Goal: Book appointment/travel/reservation

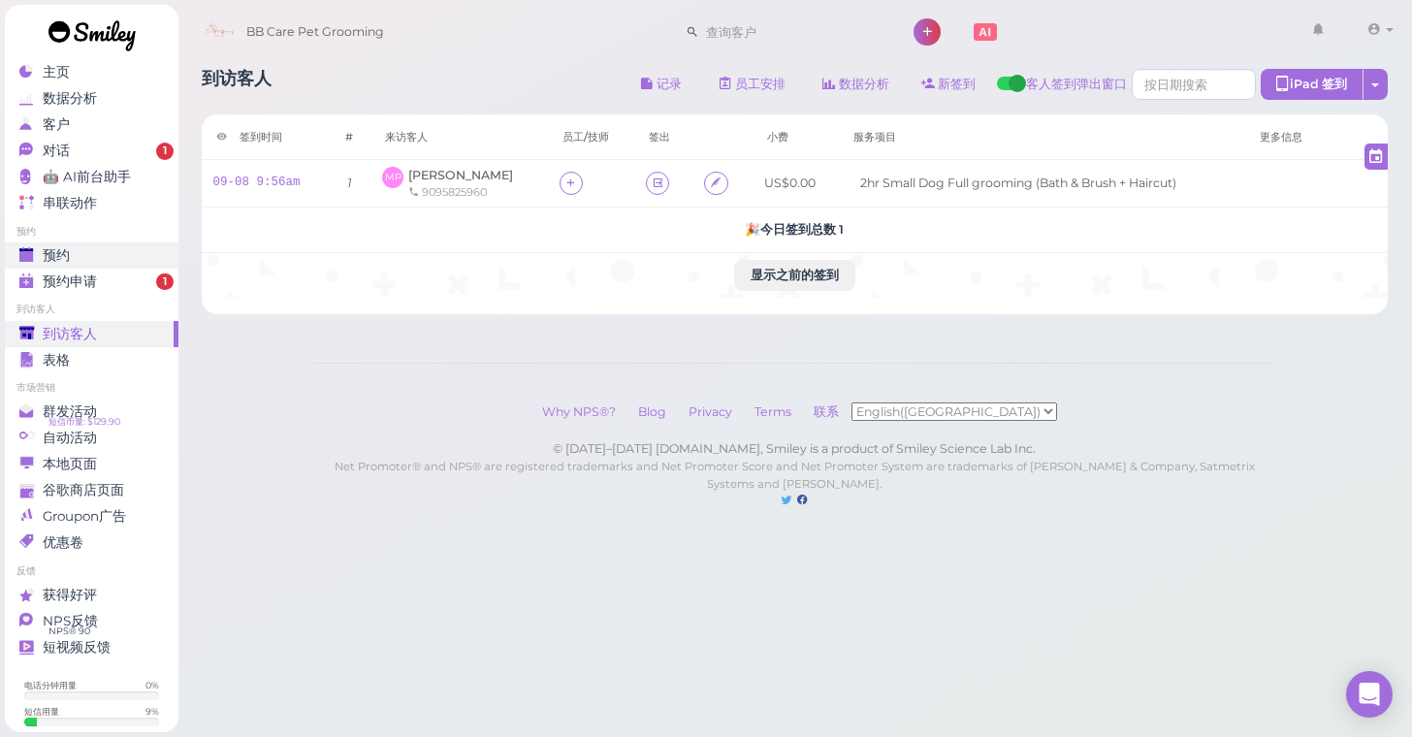
click at [147, 251] on div "预约" at bounding box center [89, 255] width 140 height 16
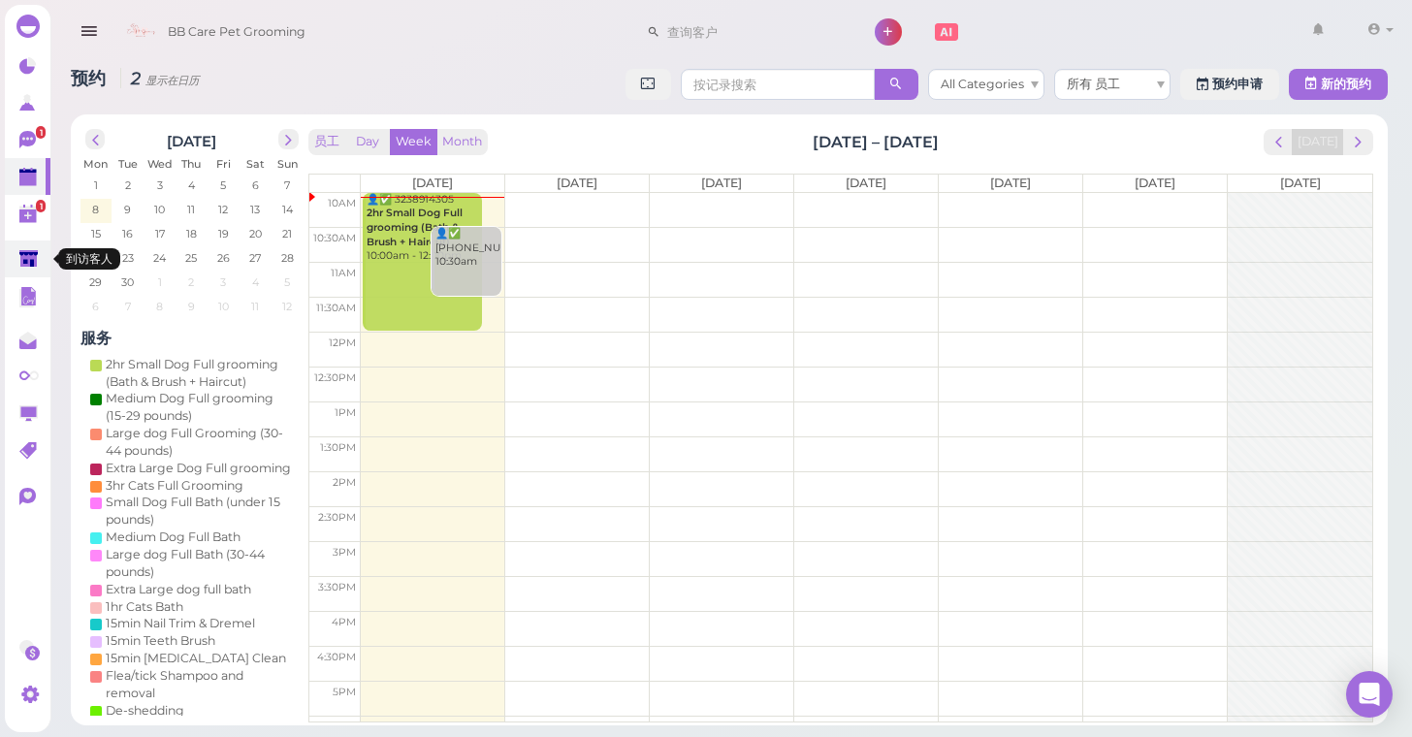
click at [44, 261] on link at bounding box center [28, 259] width 46 height 37
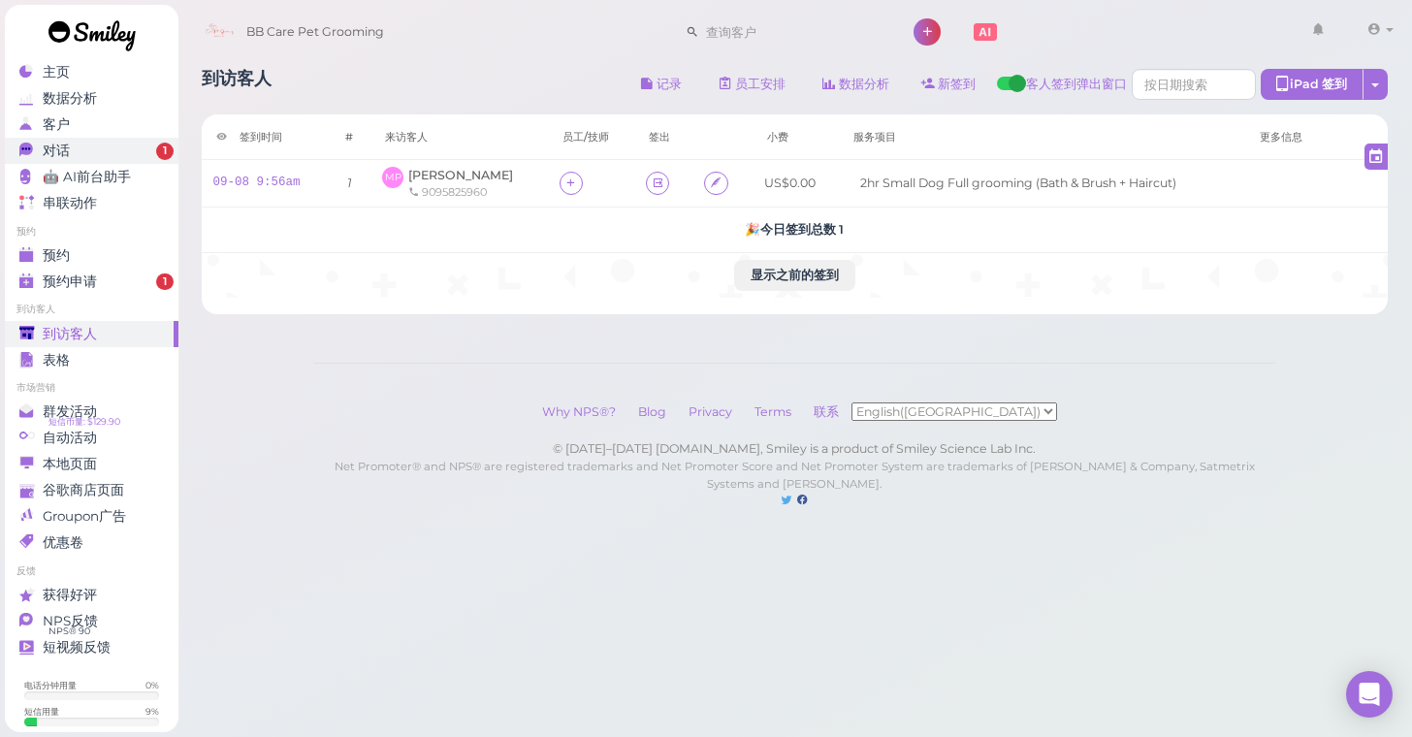
click at [95, 150] on div "对话" at bounding box center [89, 151] width 140 height 16
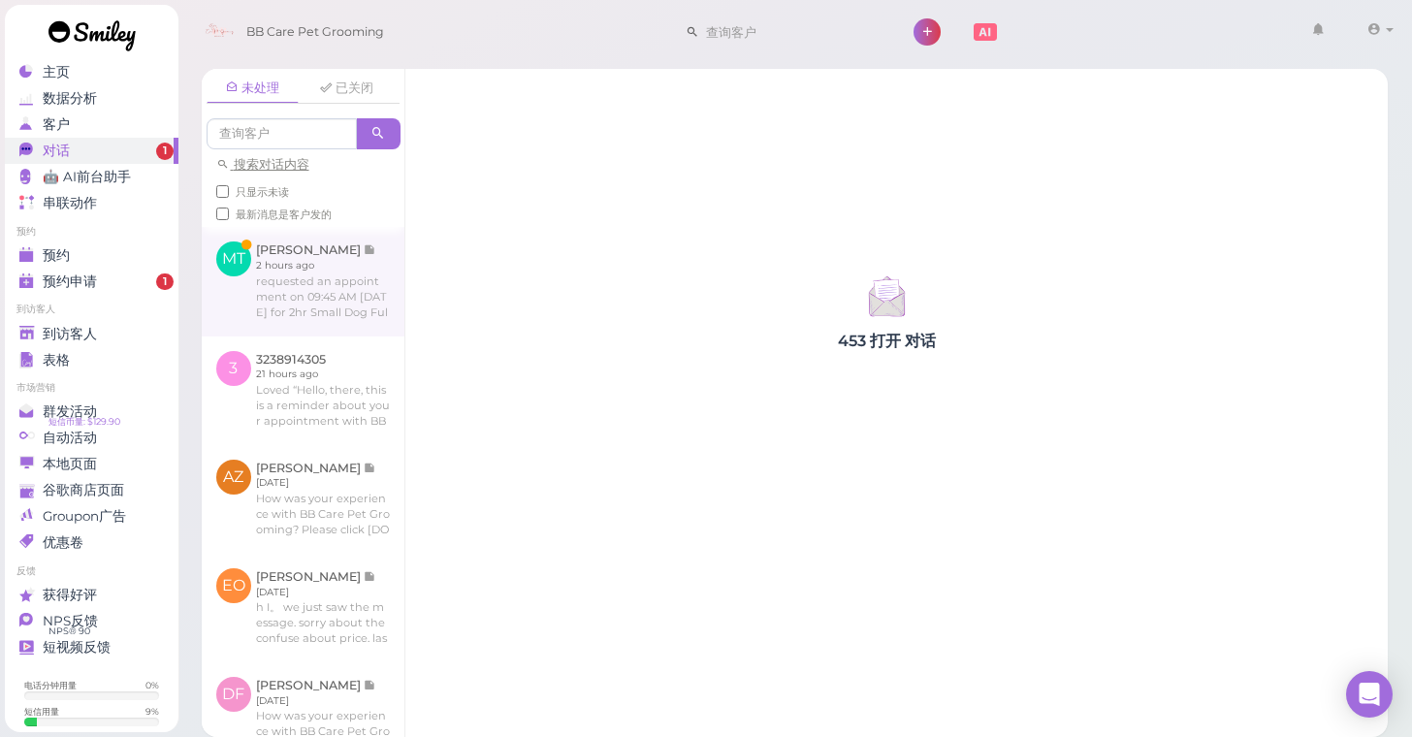
click at [315, 306] on link at bounding box center [303, 281] width 203 height 109
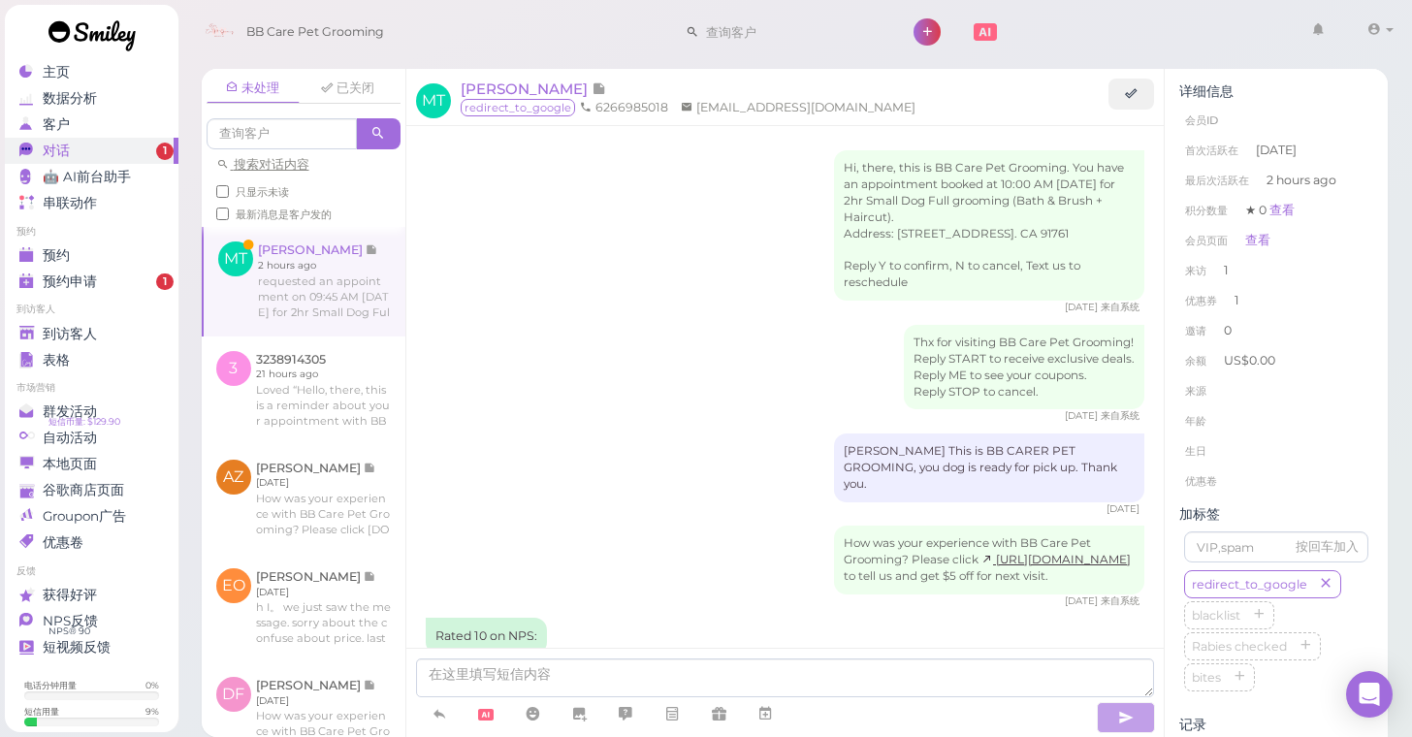
scroll to position [1788, 0]
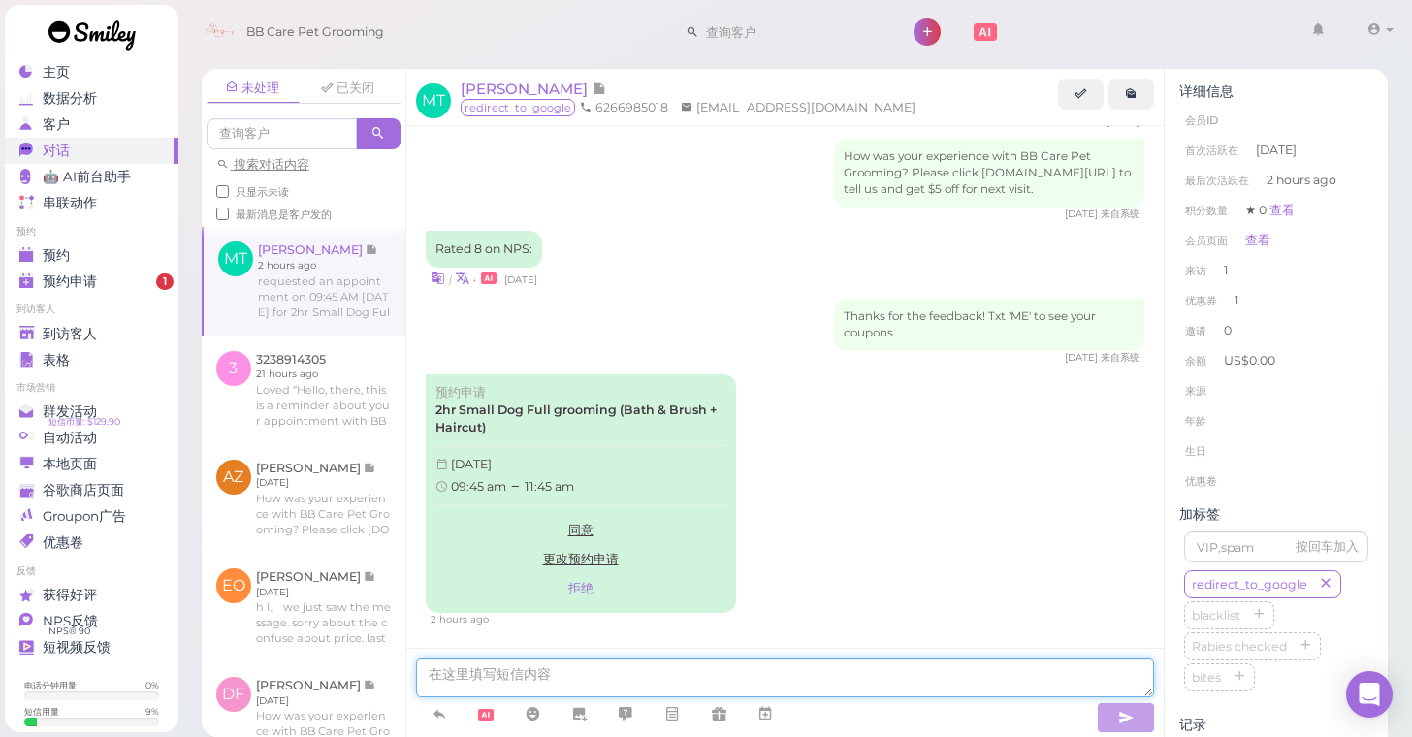
click at [618, 678] on textarea at bounding box center [785, 678] width 739 height 39
click at [531, 674] on textarea "10am is that ok?" at bounding box center [785, 678] width 739 height 39
type textarea "10am is that ok for you?"
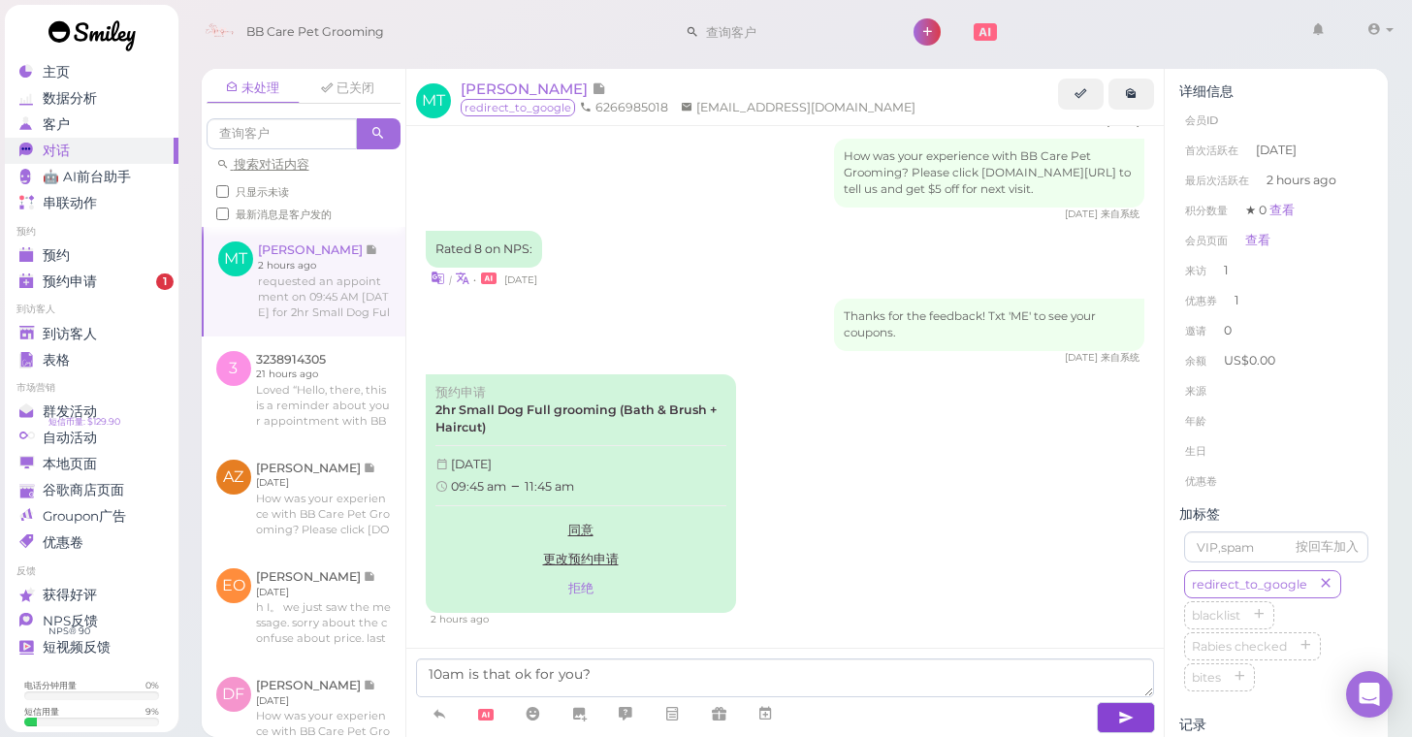
click at [1115, 714] on button "button" at bounding box center [1126, 717] width 58 height 31
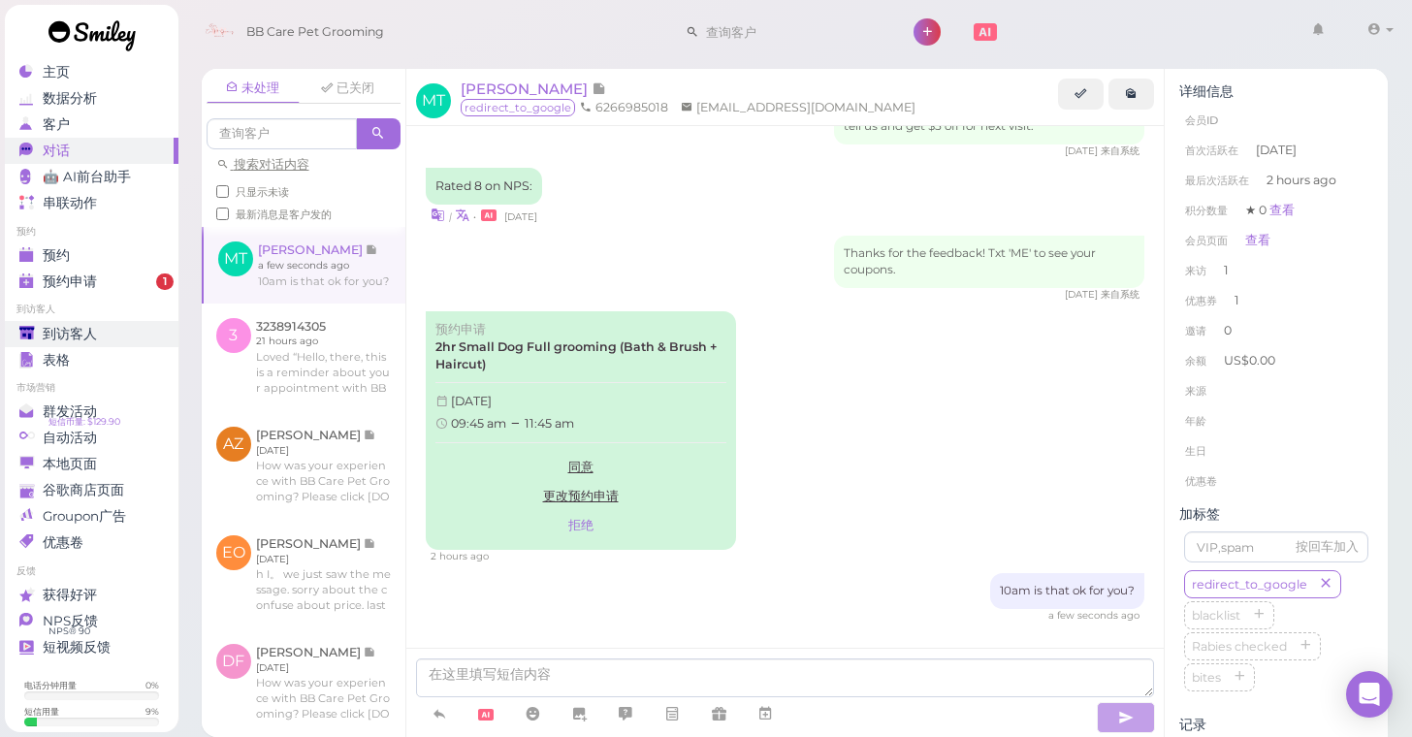
click at [124, 328] on div "到访客人" at bounding box center [89, 334] width 140 height 16
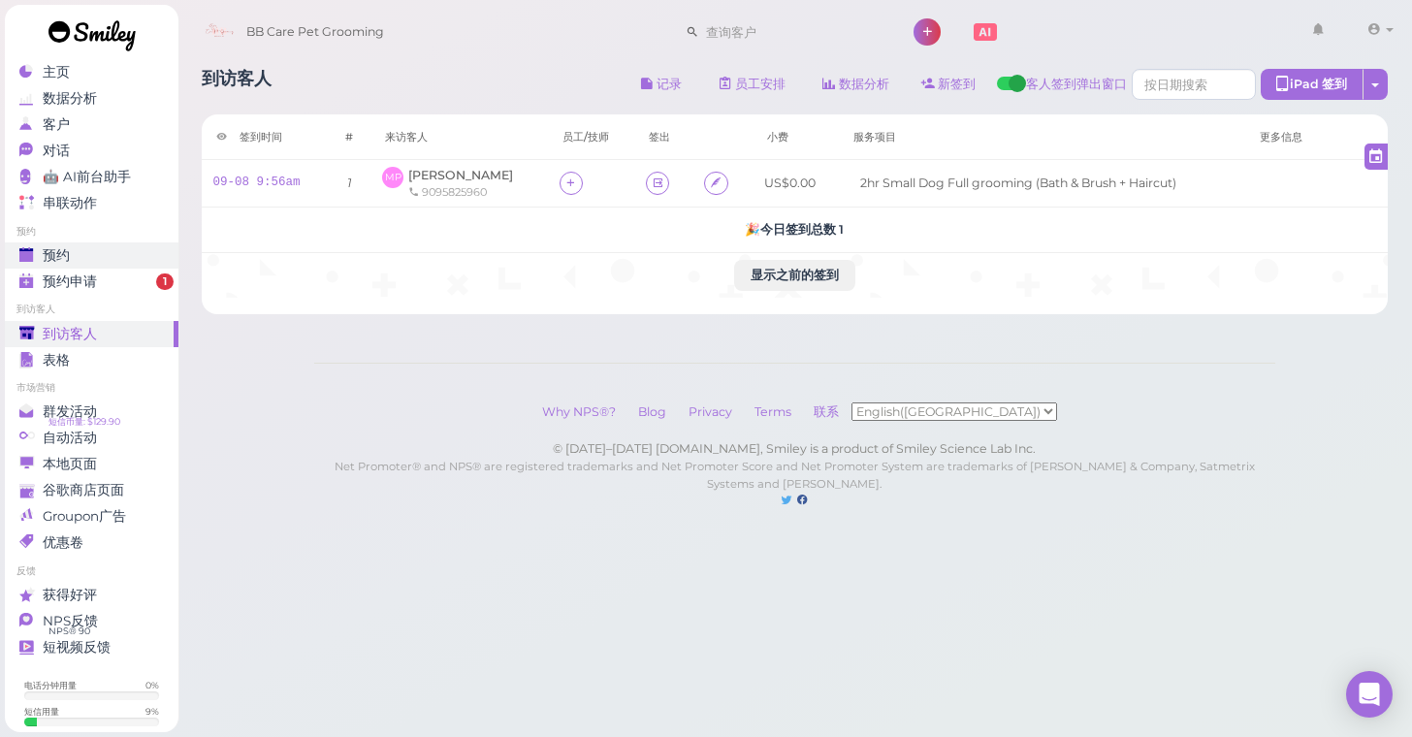
click at [164, 243] on link "预约" at bounding box center [92, 255] width 174 height 26
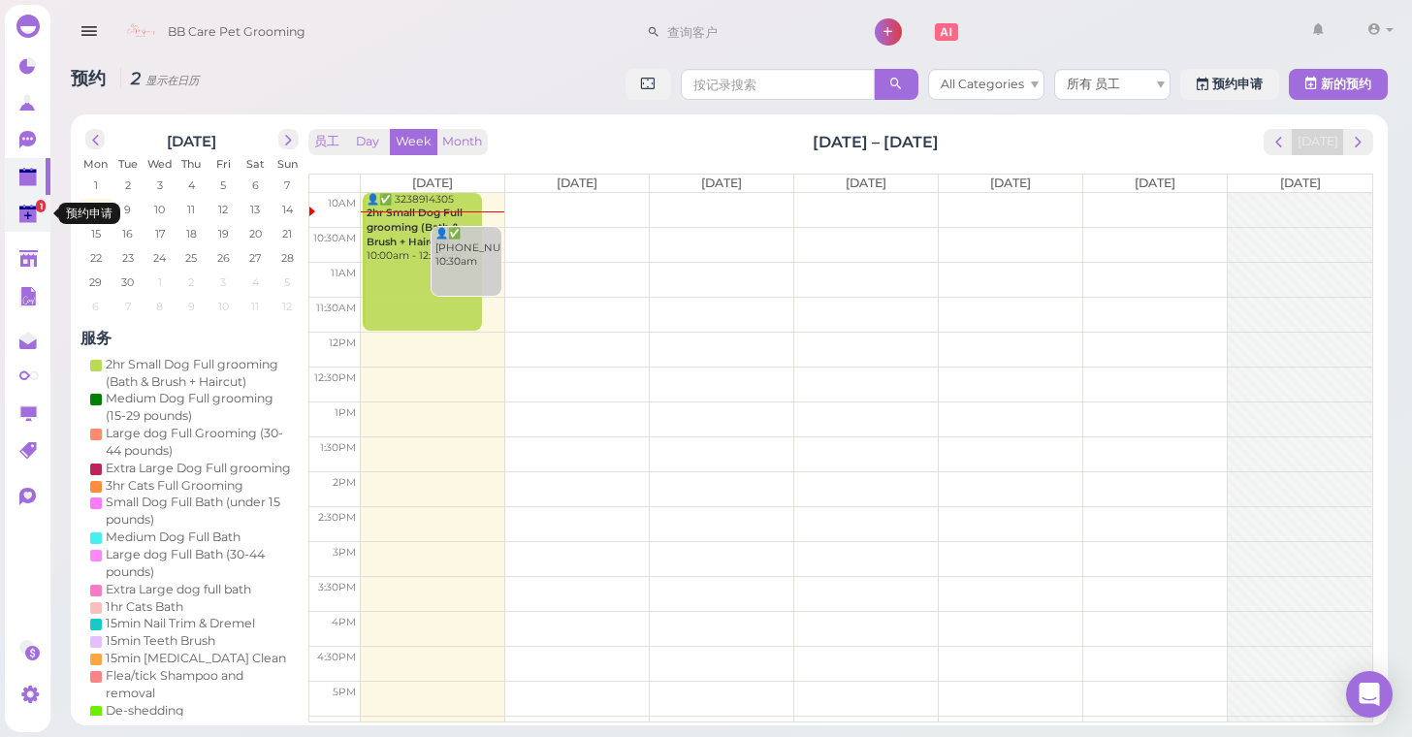
click at [38, 213] on icon at bounding box center [29, 215] width 20 height 20
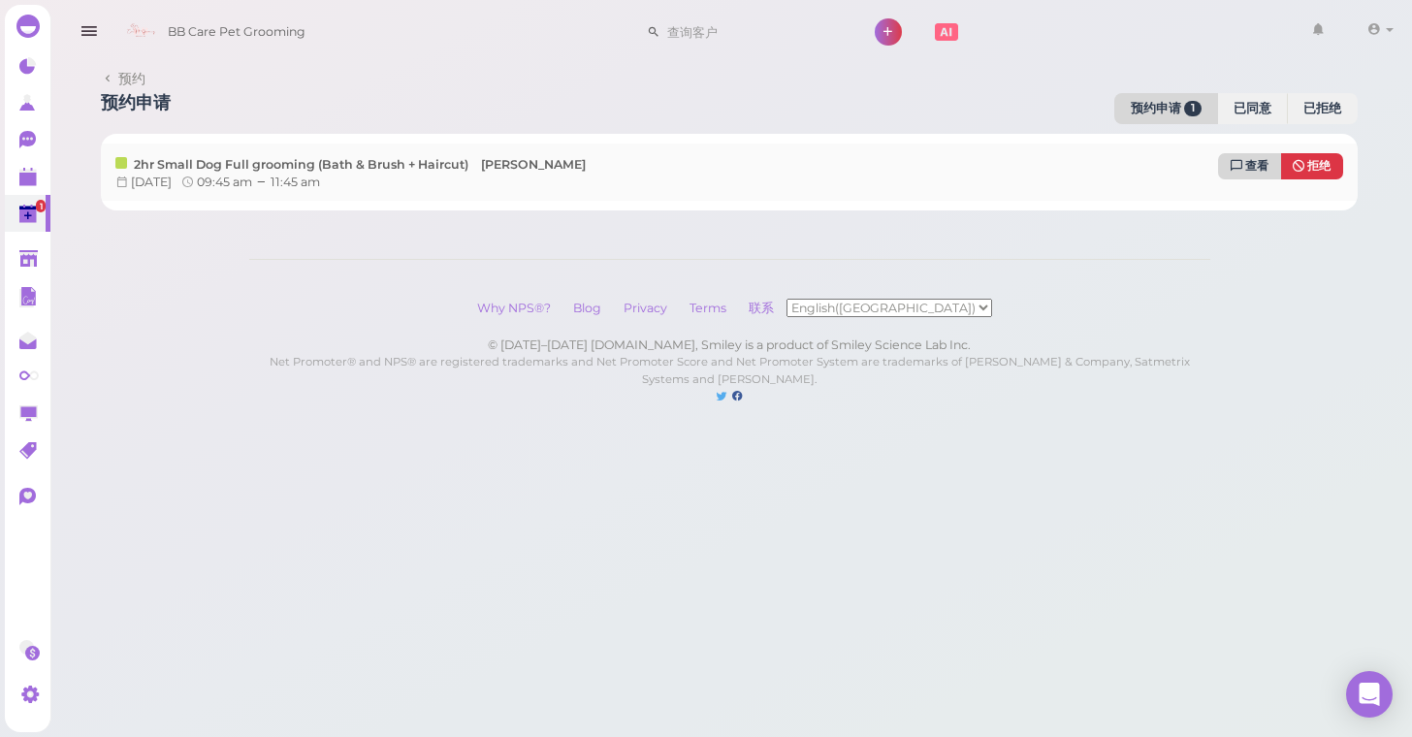
click at [1243, 174] on link "查看" at bounding box center [1249, 166] width 63 height 26
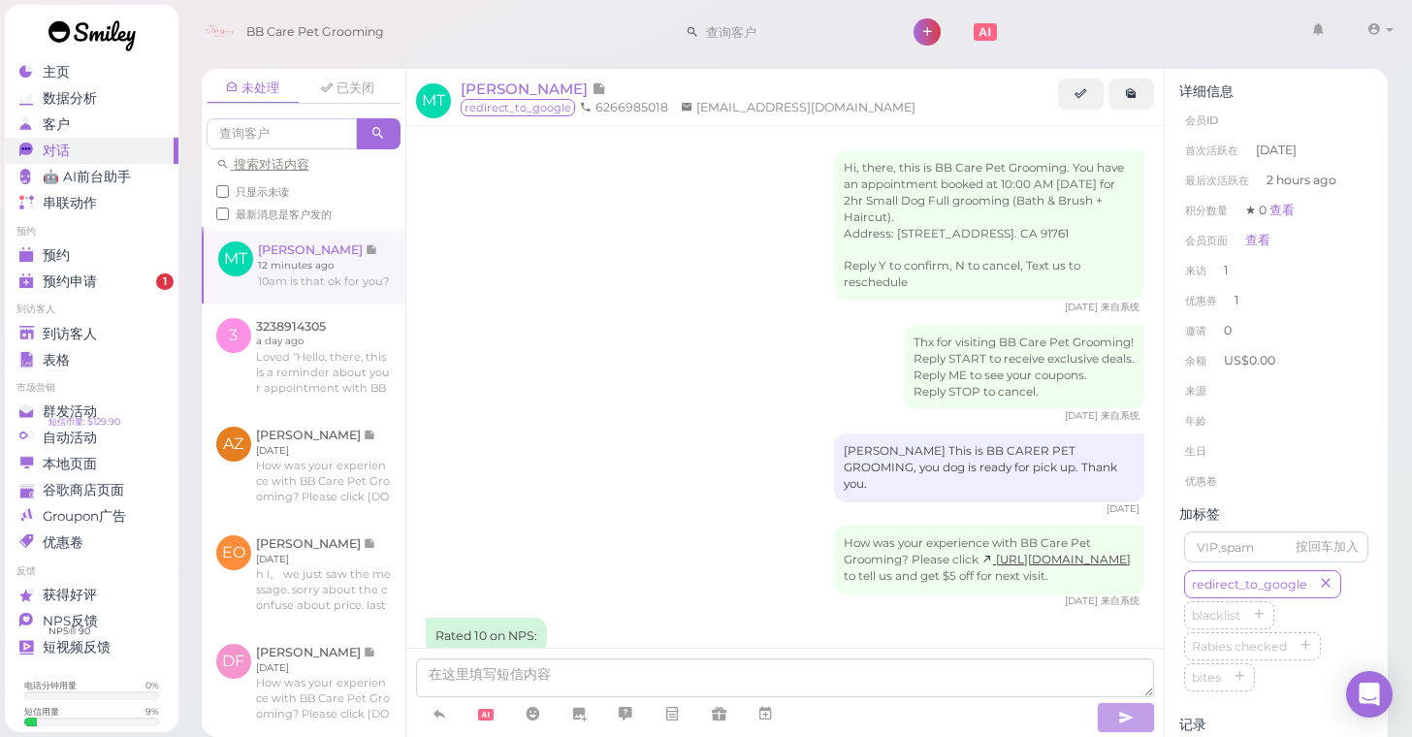
scroll to position [1865, 0]
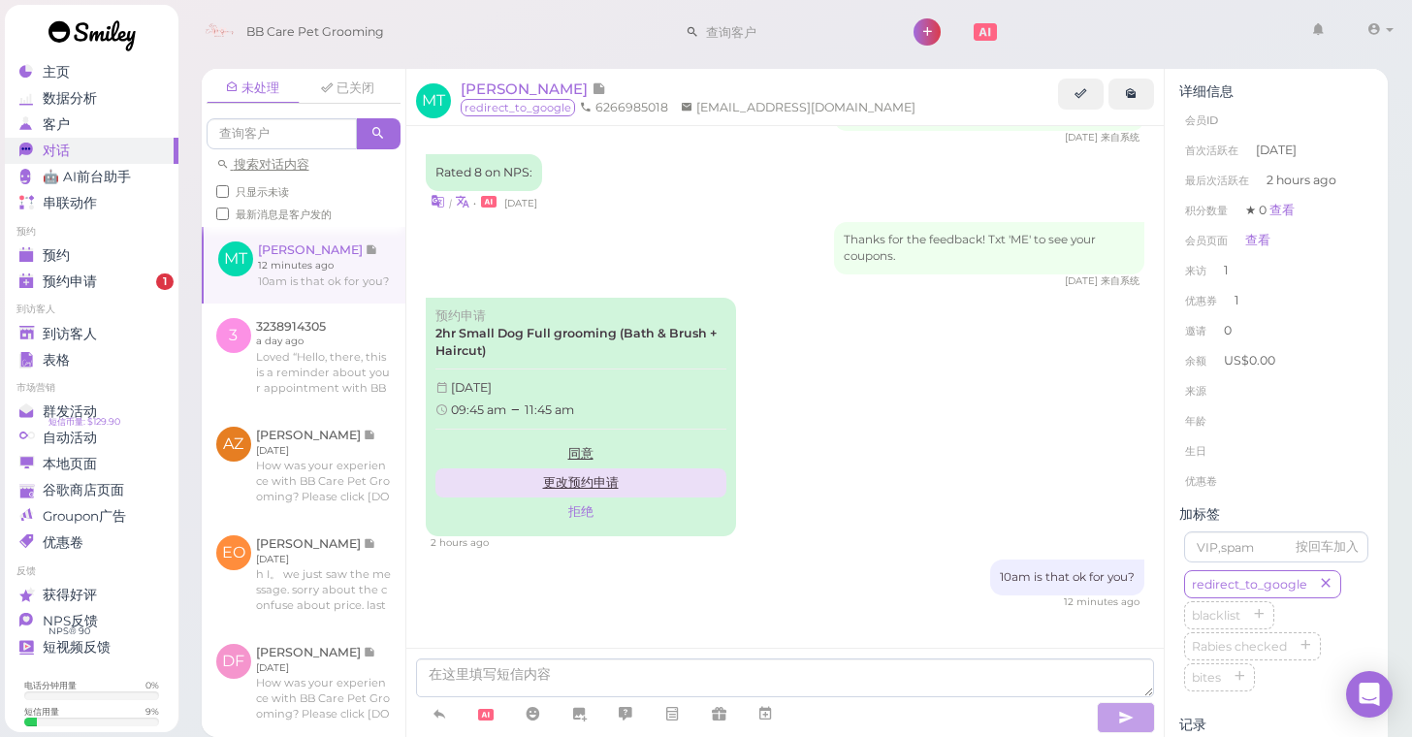
click at [605, 468] on link "更改预约申请" at bounding box center [580, 482] width 291 height 29
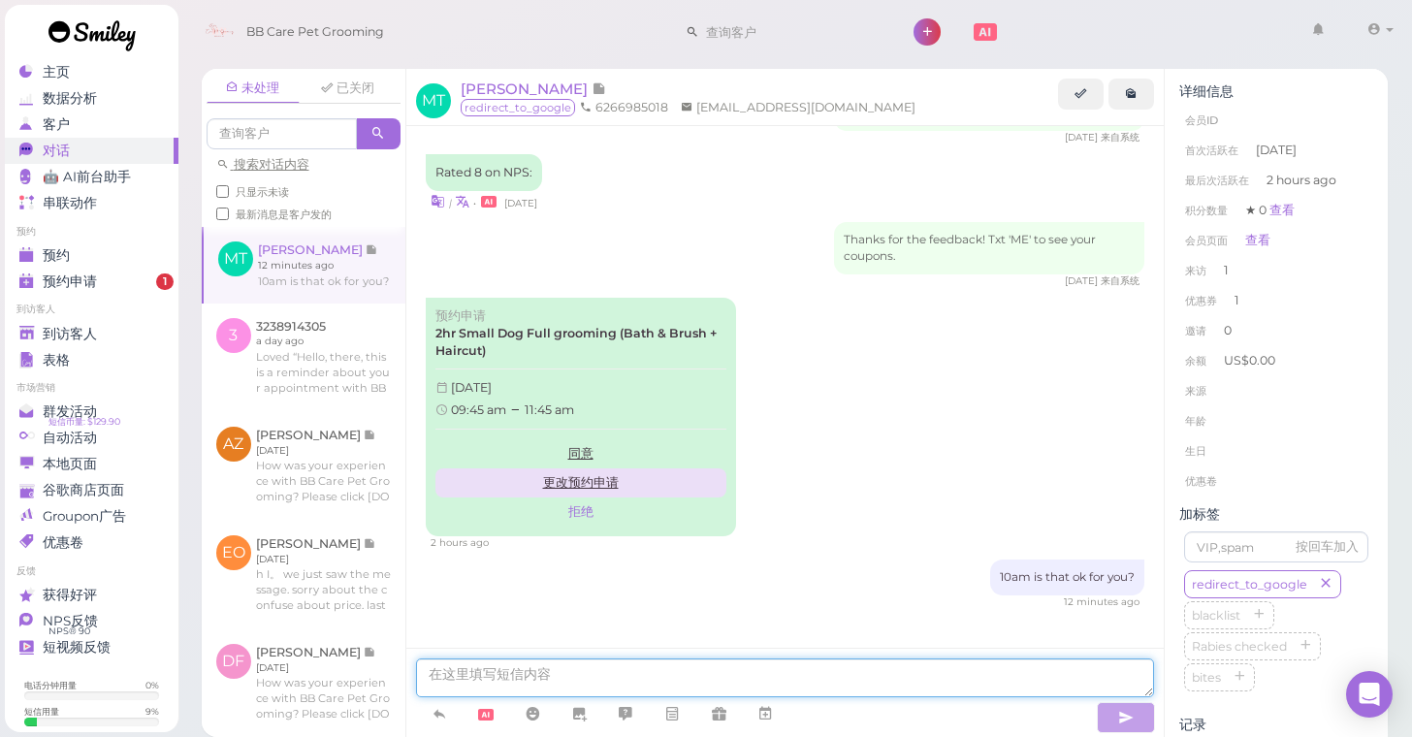
type textarea "Hi, this is BB Care Pet Grooming. The appointment times you've suggested aren't…"
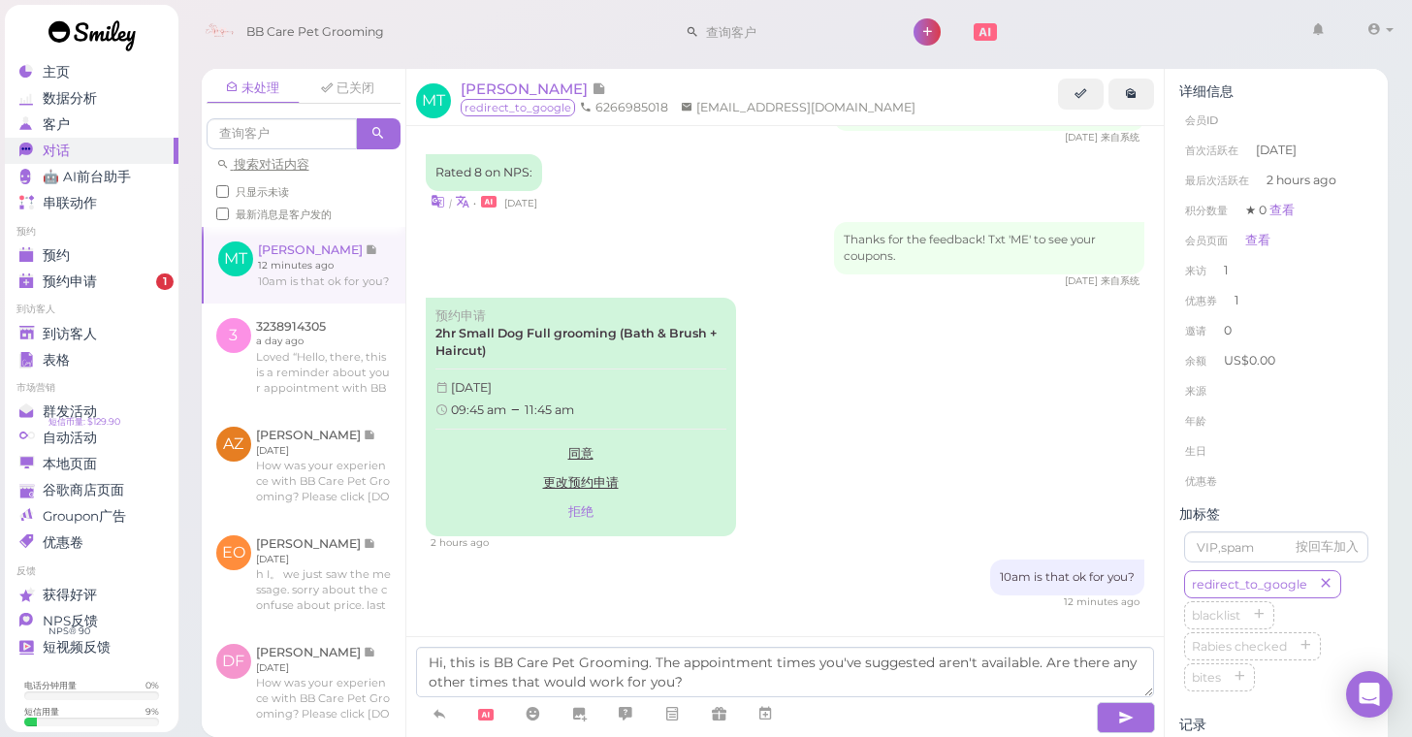
click at [573, 402] on span "11:45 am" at bounding box center [549, 409] width 49 height 15
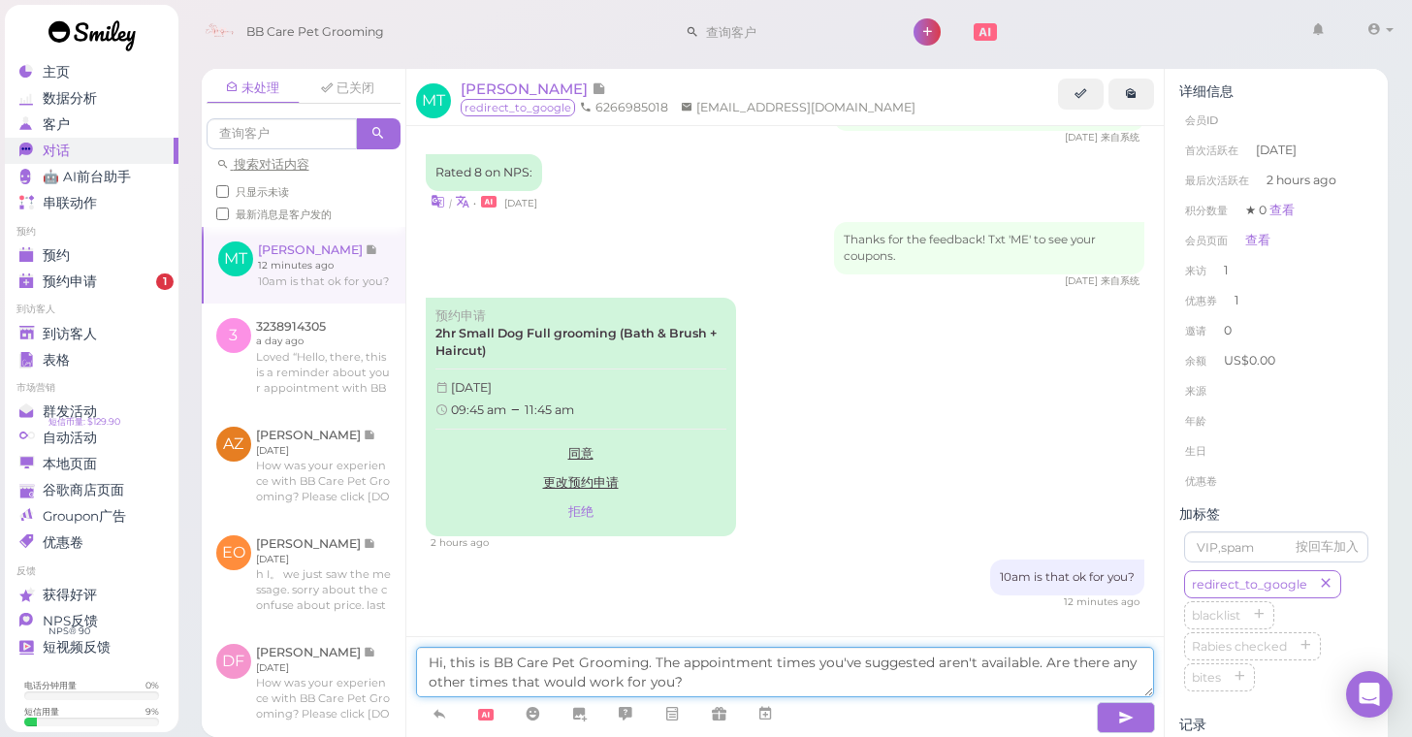
drag, startPoint x: 711, startPoint y: 684, endPoint x: 434, endPoint y: 642, distance: 280.5
click at [434, 642] on div "Hi, this is BB Care Pet Grooming. The appointment times you've suggested aren't…" at bounding box center [785, 686] width 758 height 101
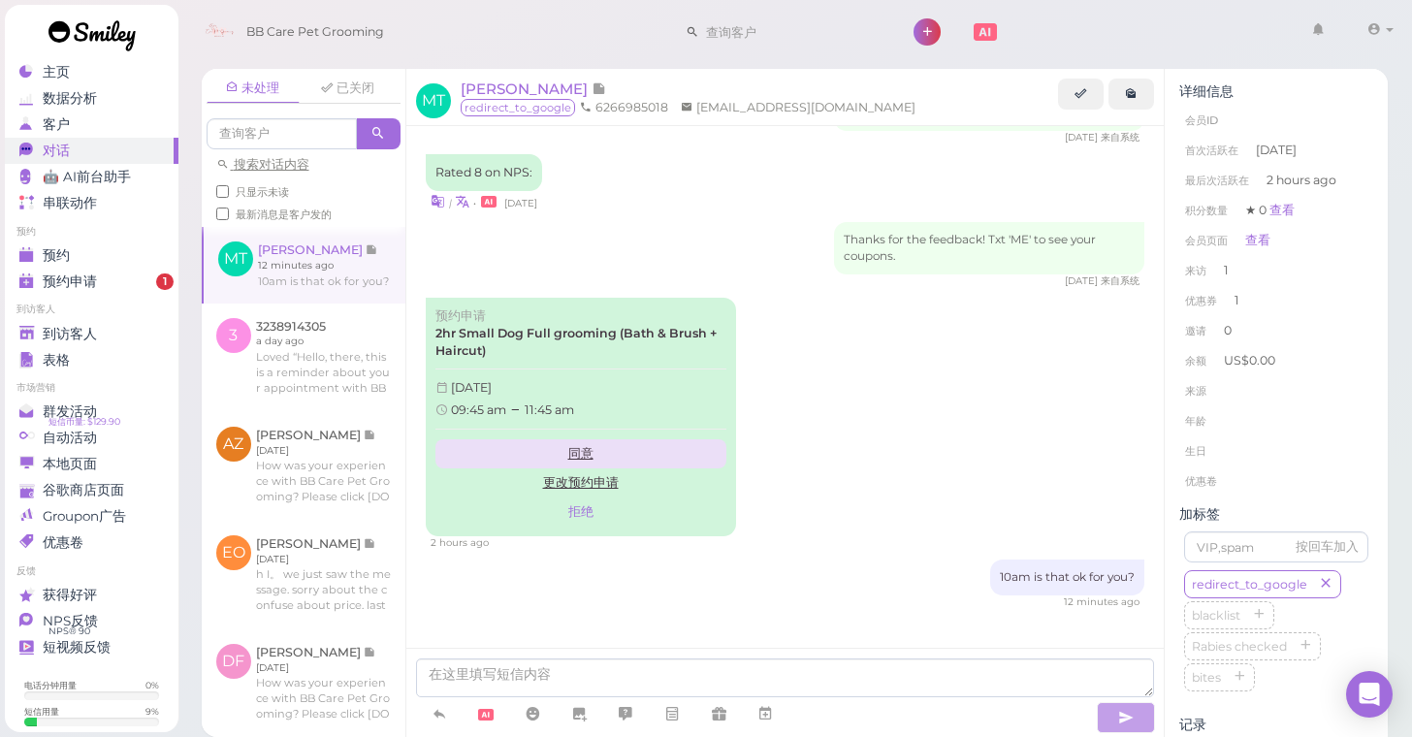
click at [574, 439] on link "同意" at bounding box center [580, 453] width 291 height 29
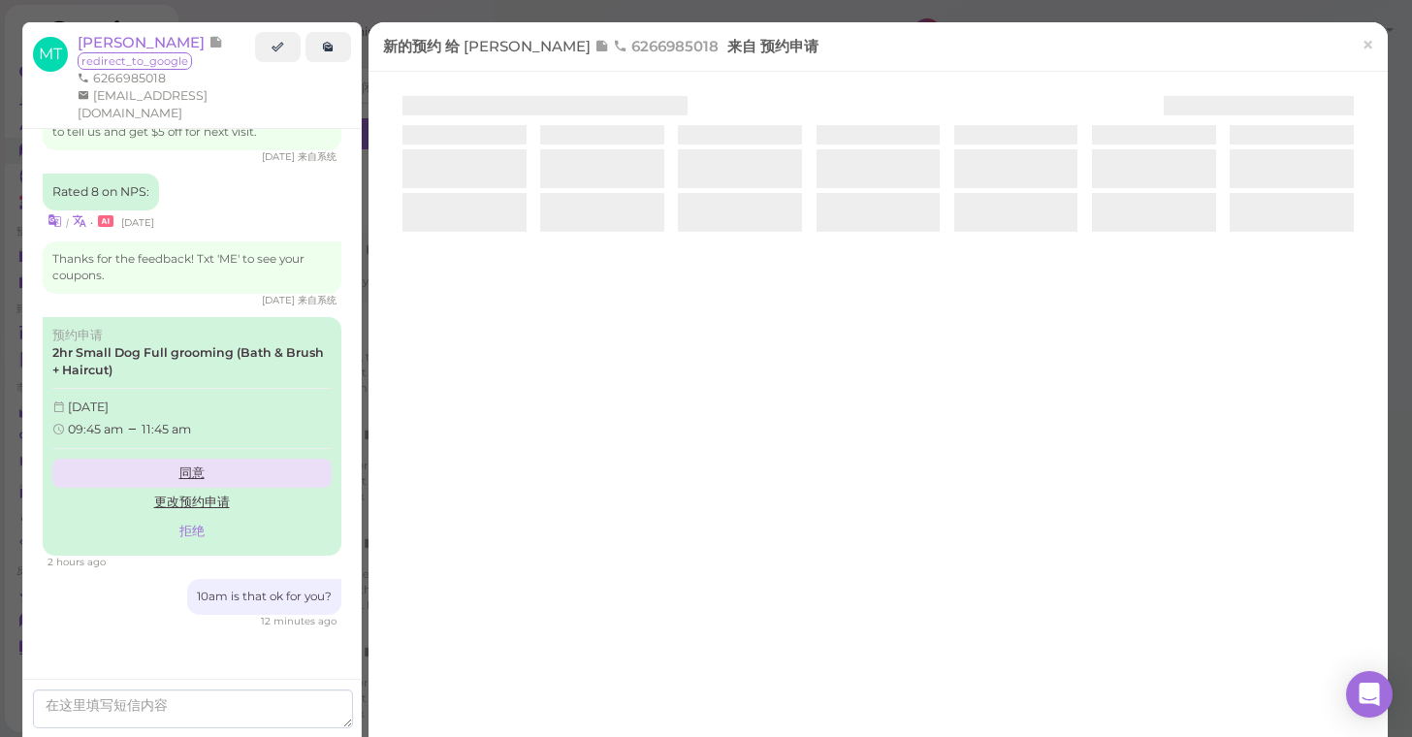
scroll to position [1817, 0]
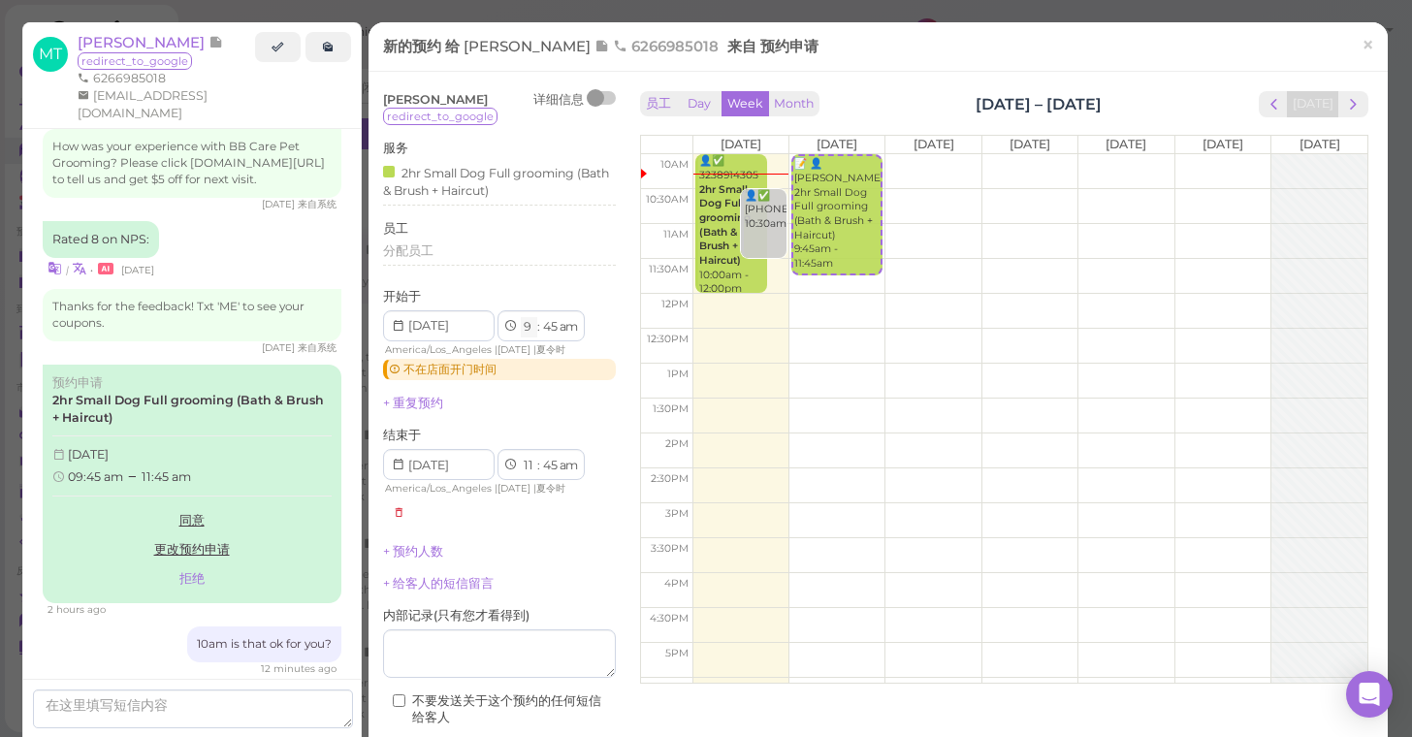
select select "10"
select select "12"
select select "pm"
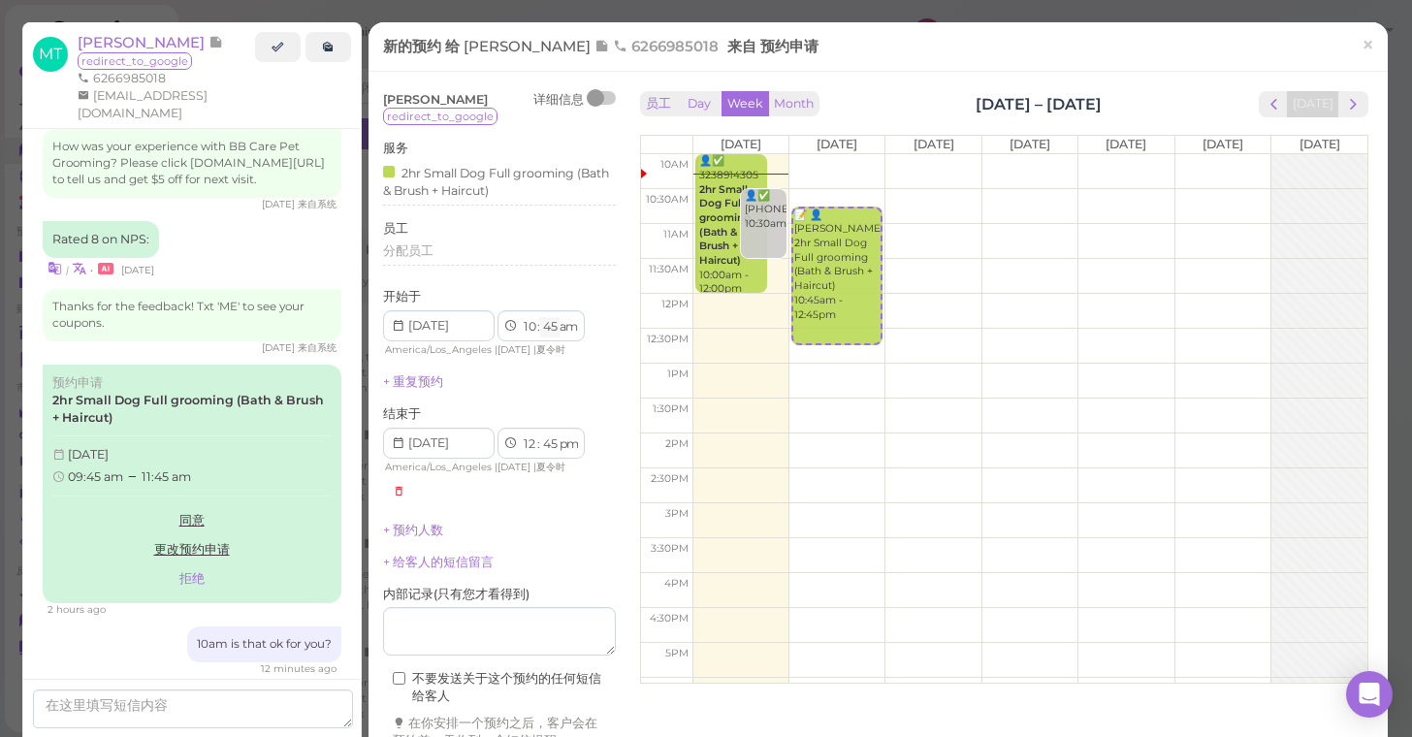
select select "00"
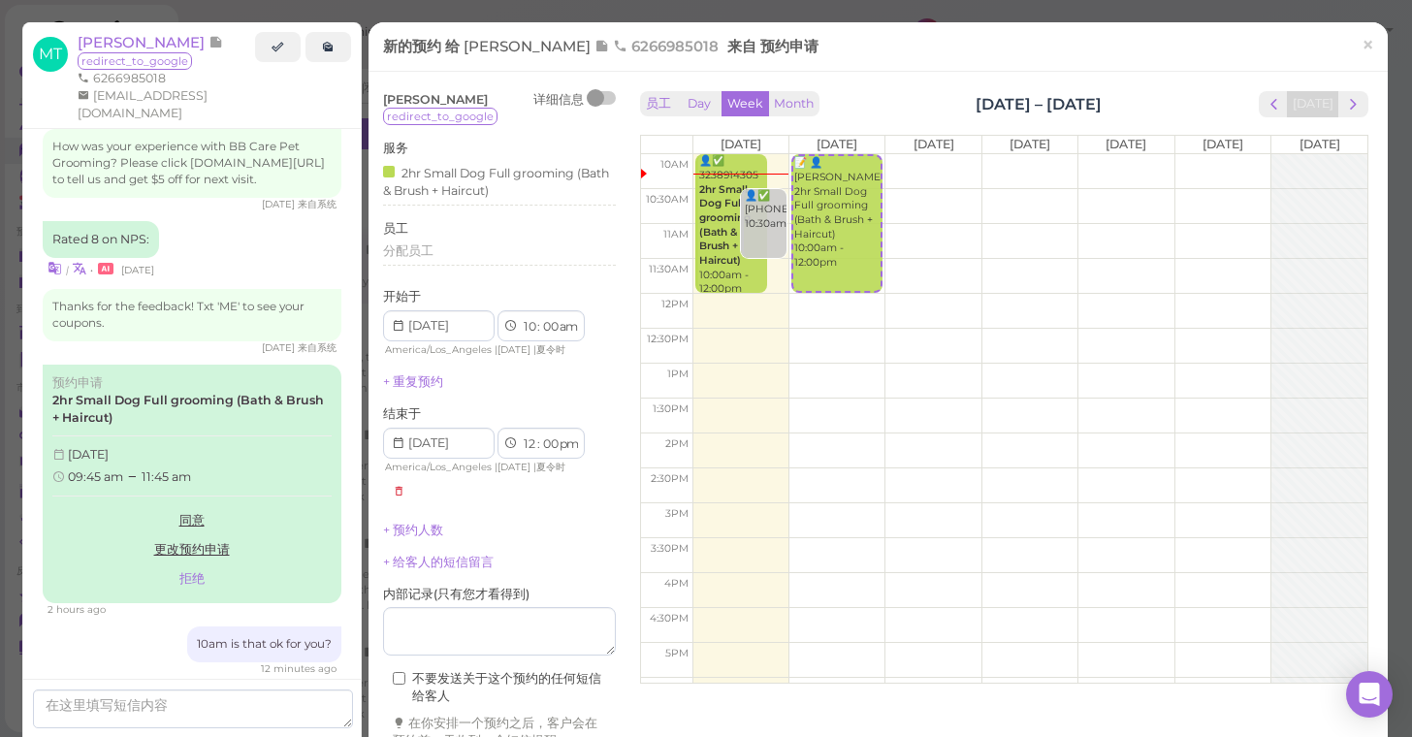
click at [627, 656] on div "员工 Day Week Month [DATE] – [DATE] [DATE] [DATE] [DATE] [DATE] [DATE] [DATE] [DA…" at bounding box center [1004, 382] width 757 height 592
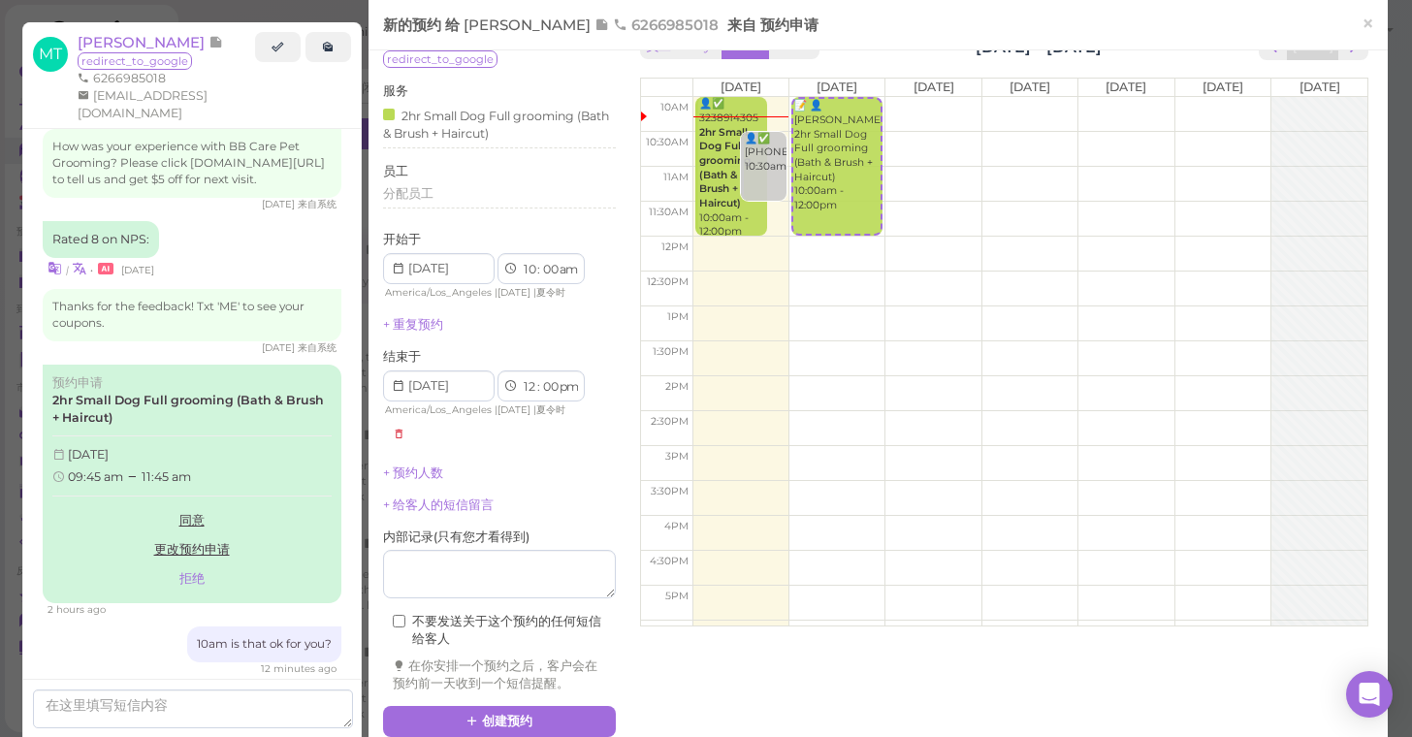
scroll to position [58, 0]
click at [526, 705] on button "创建预约" at bounding box center [499, 720] width 233 height 31
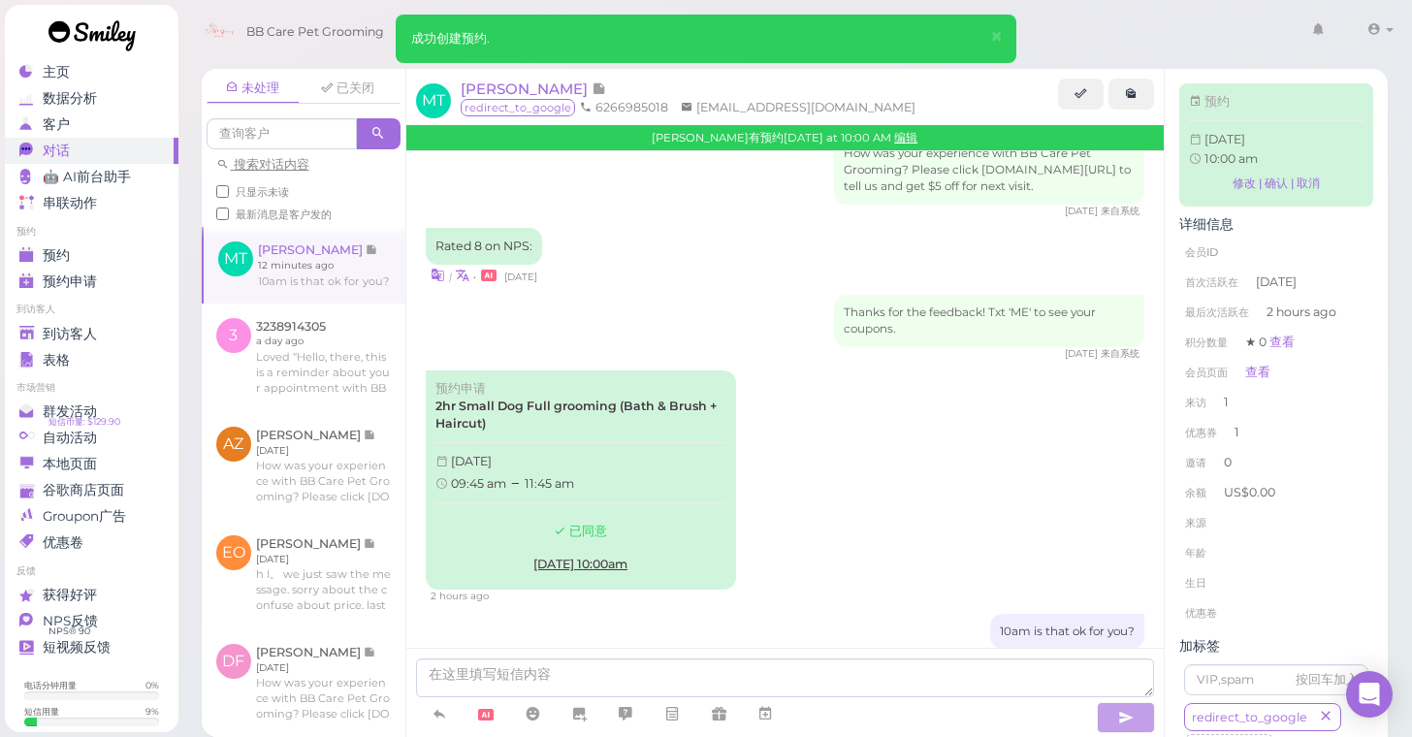
scroll to position [2029, 0]
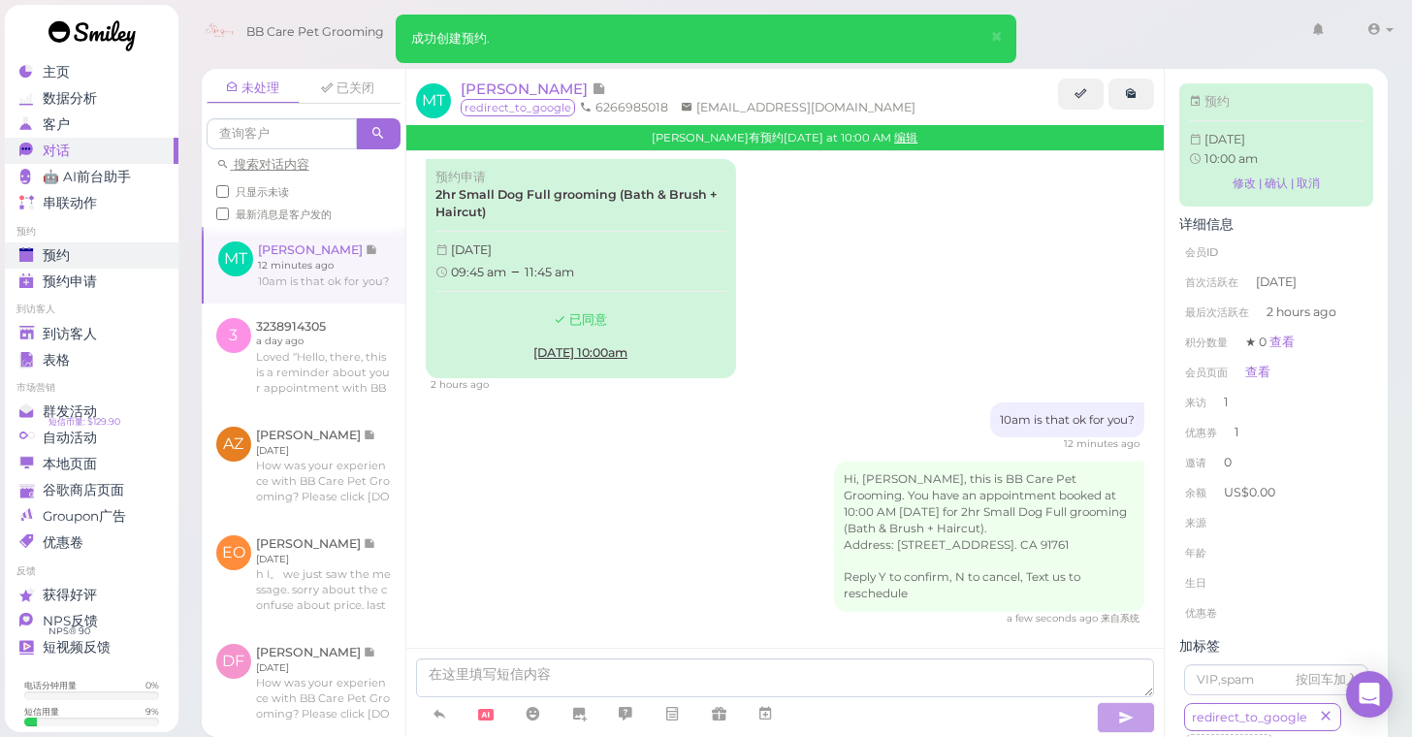
click at [100, 259] on div "预约" at bounding box center [89, 255] width 140 height 16
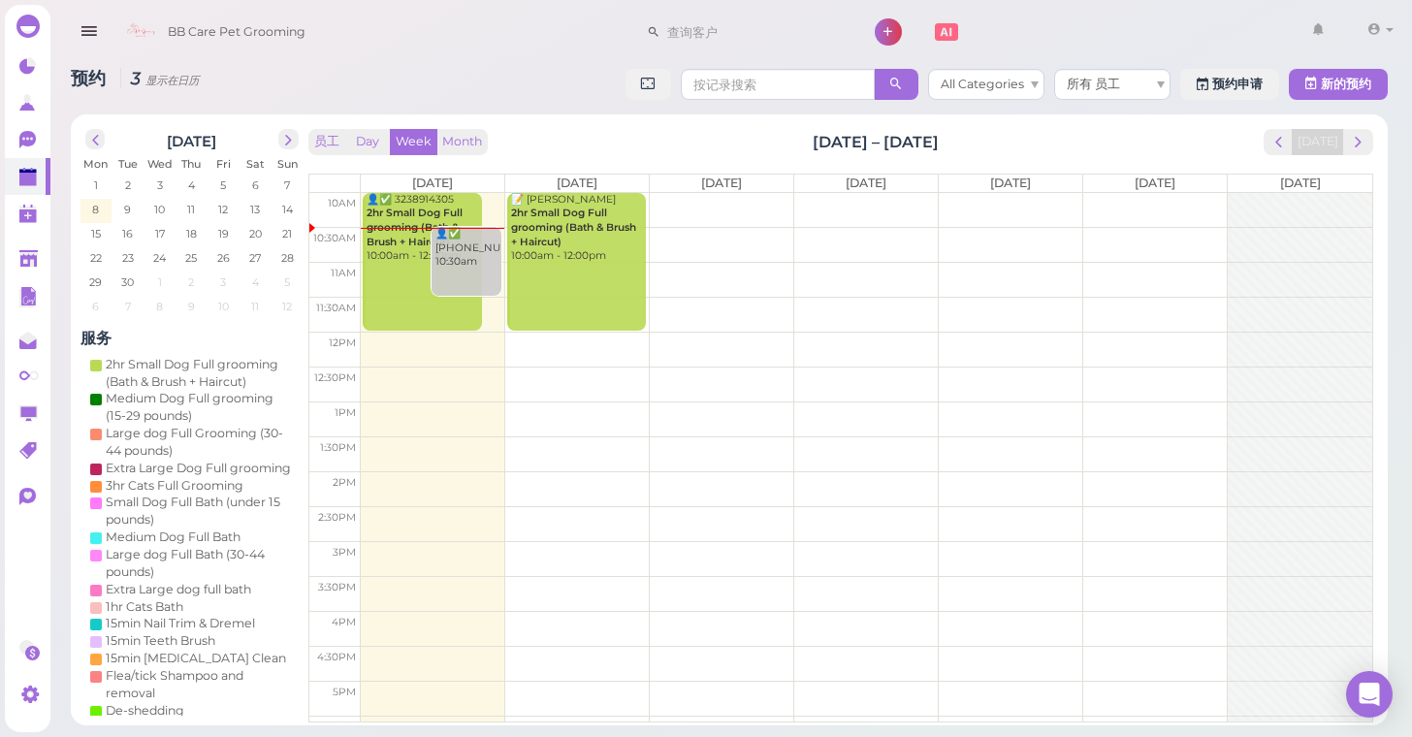
click at [587, 345] on td at bounding box center [867, 349] width 1012 height 35
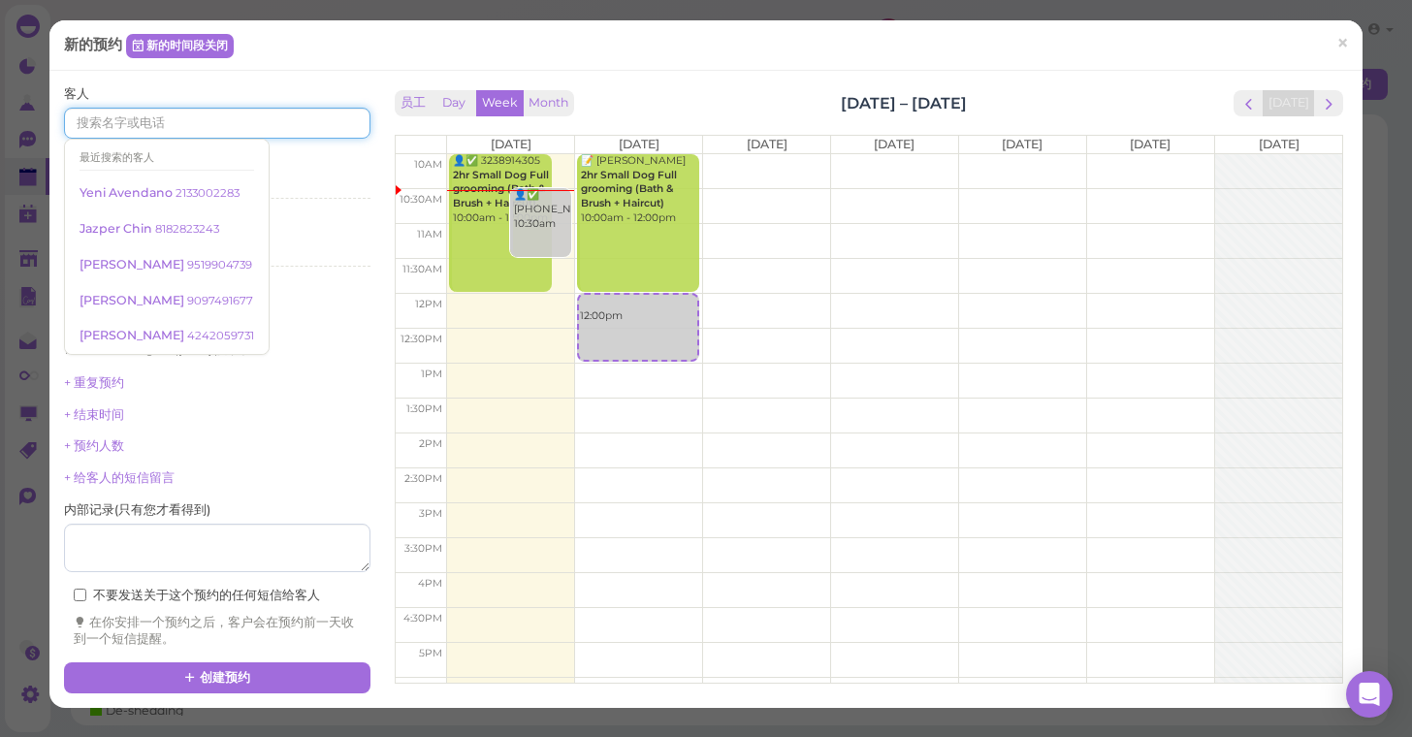
click at [347, 130] on input at bounding box center [217, 123] width 306 height 31
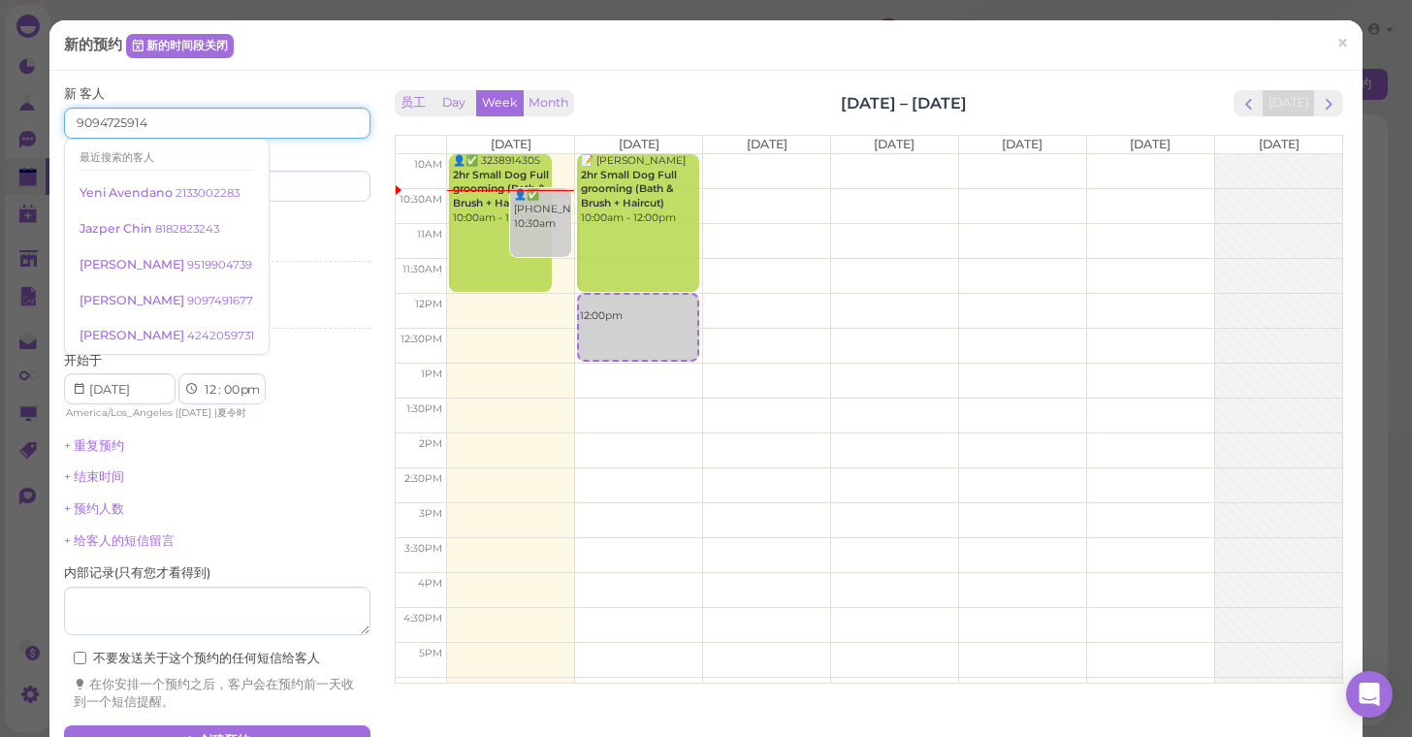
type input "9094725914"
click at [278, 100] on div "新 客人 9094725914 最近搜索的客人 [PERSON_NAME] 2133002283 [PERSON_NAME] 8182823243 [PERS…" at bounding box center [217, 143] width 306 height 116
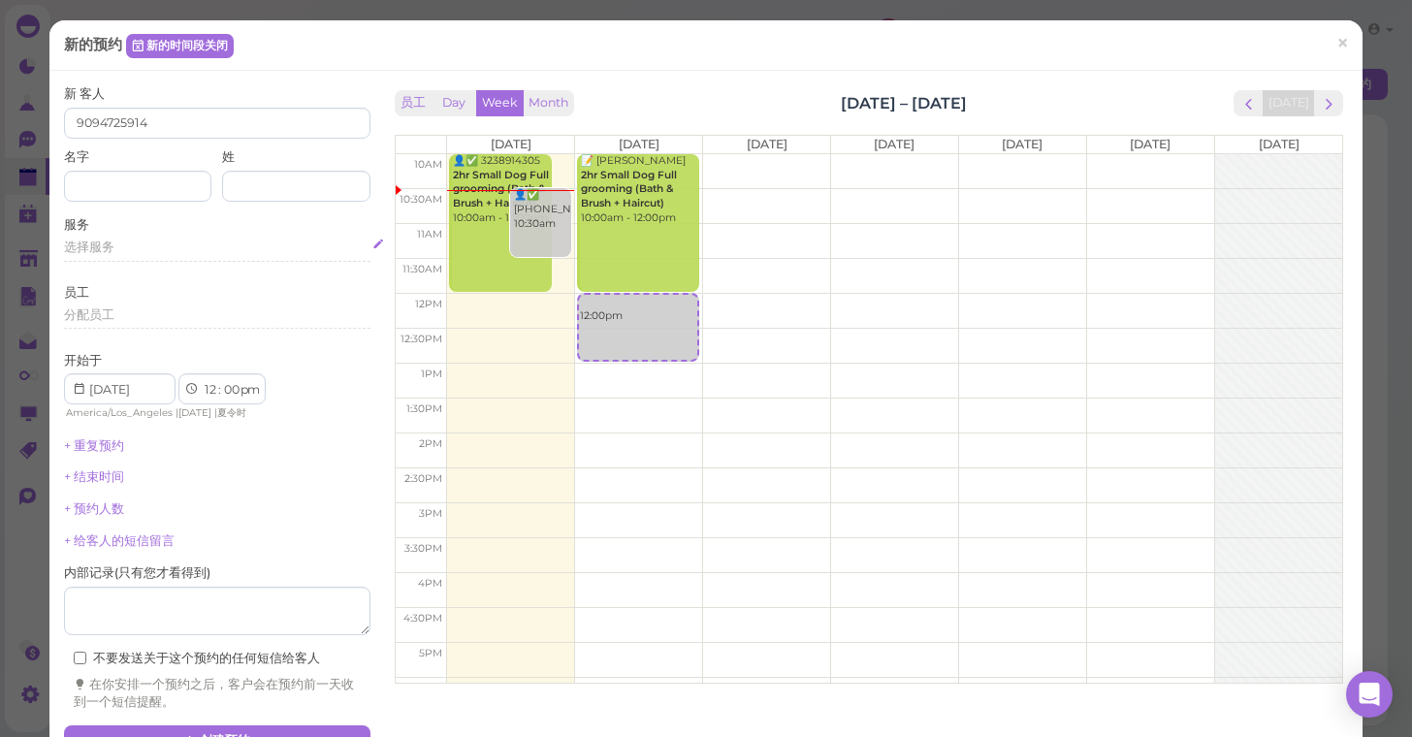
click at [149, 249] on div "选择服务" at bounding box center [217, 247] width 306 height 17
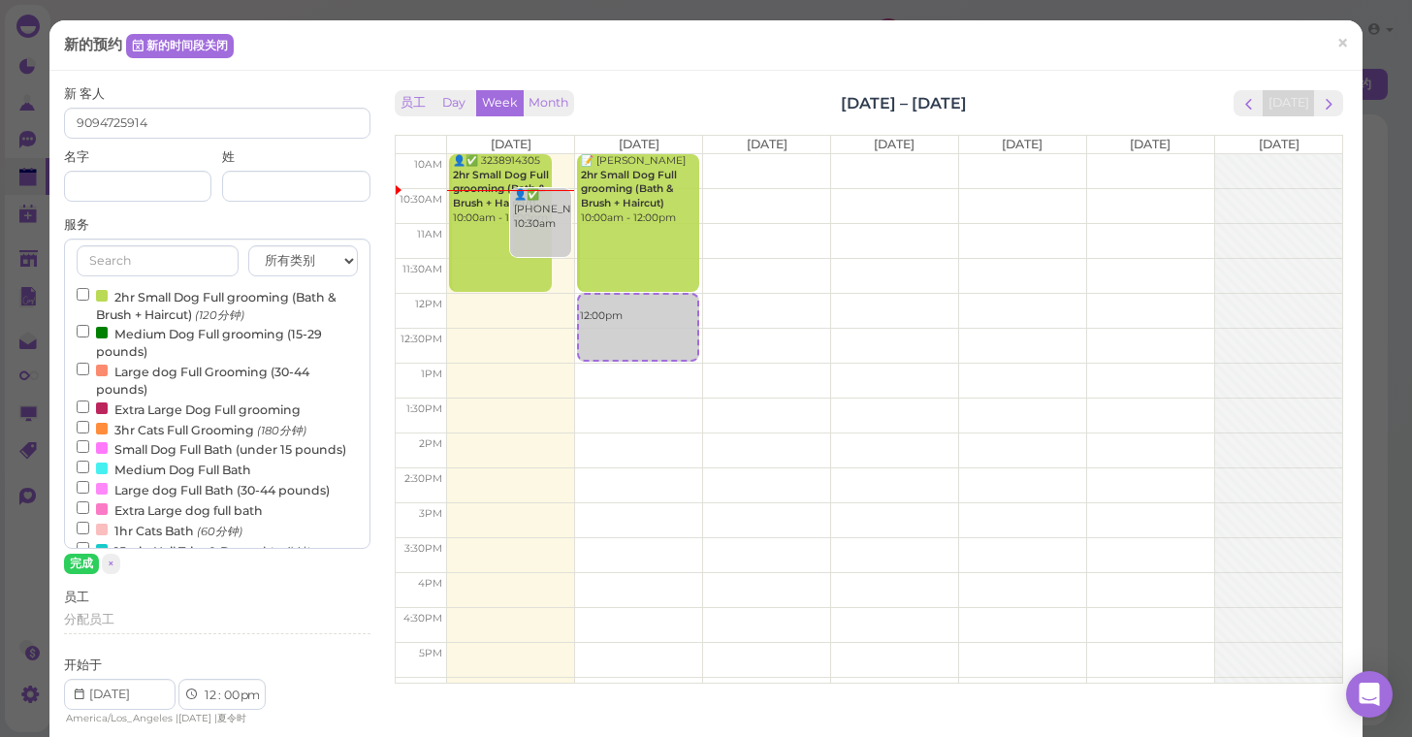
click at [162, 296] on label "2hr Small Dog Full grooming (Bath & Brush + Haircut) (120分钟)" at bounding box center [217, 305] width 281 height 38
click at [89, 296] on input "2hr Small Dog Full grooming (Bath & Brush + Haircut) (120分钟)" at bounding box center [83, 294] width 13 height 13
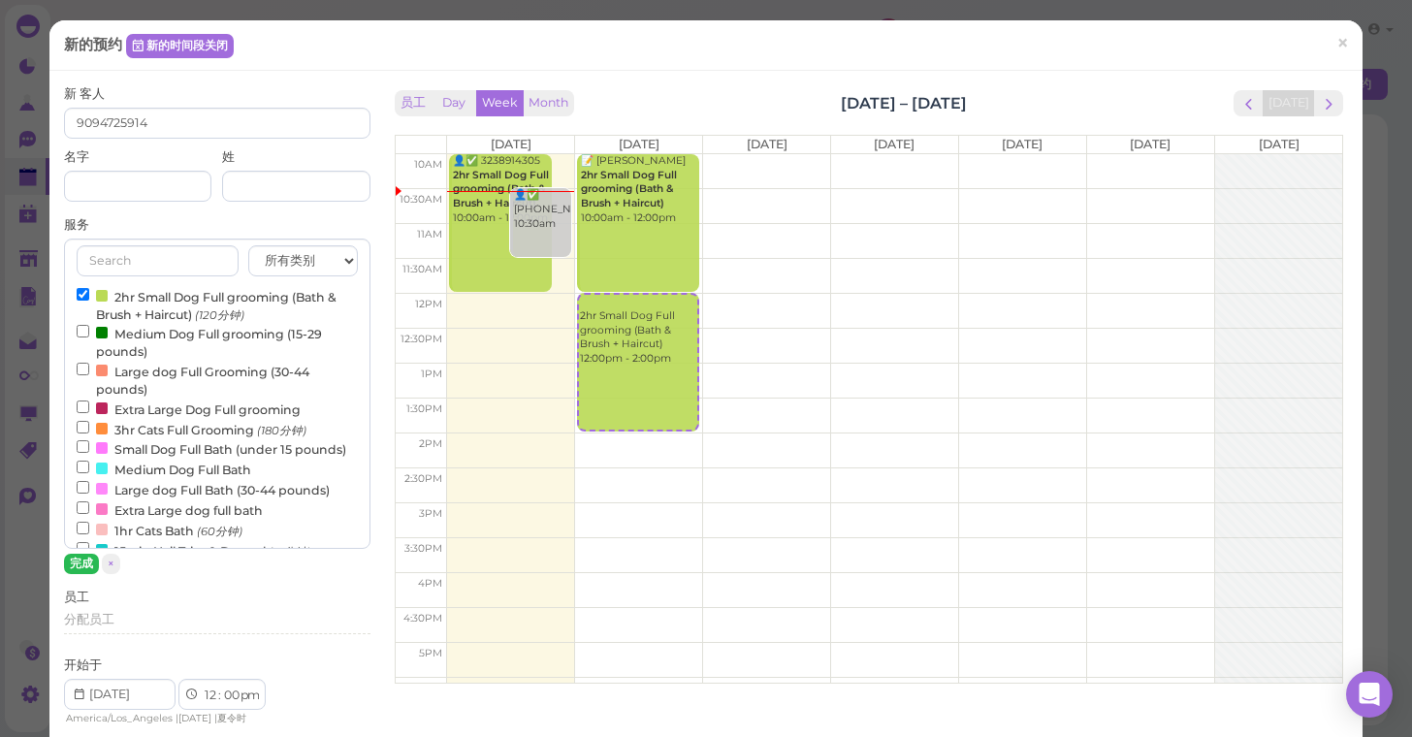
click at [84, 554] on button "完成" at bounding box center [81, 564] width 35 height 20
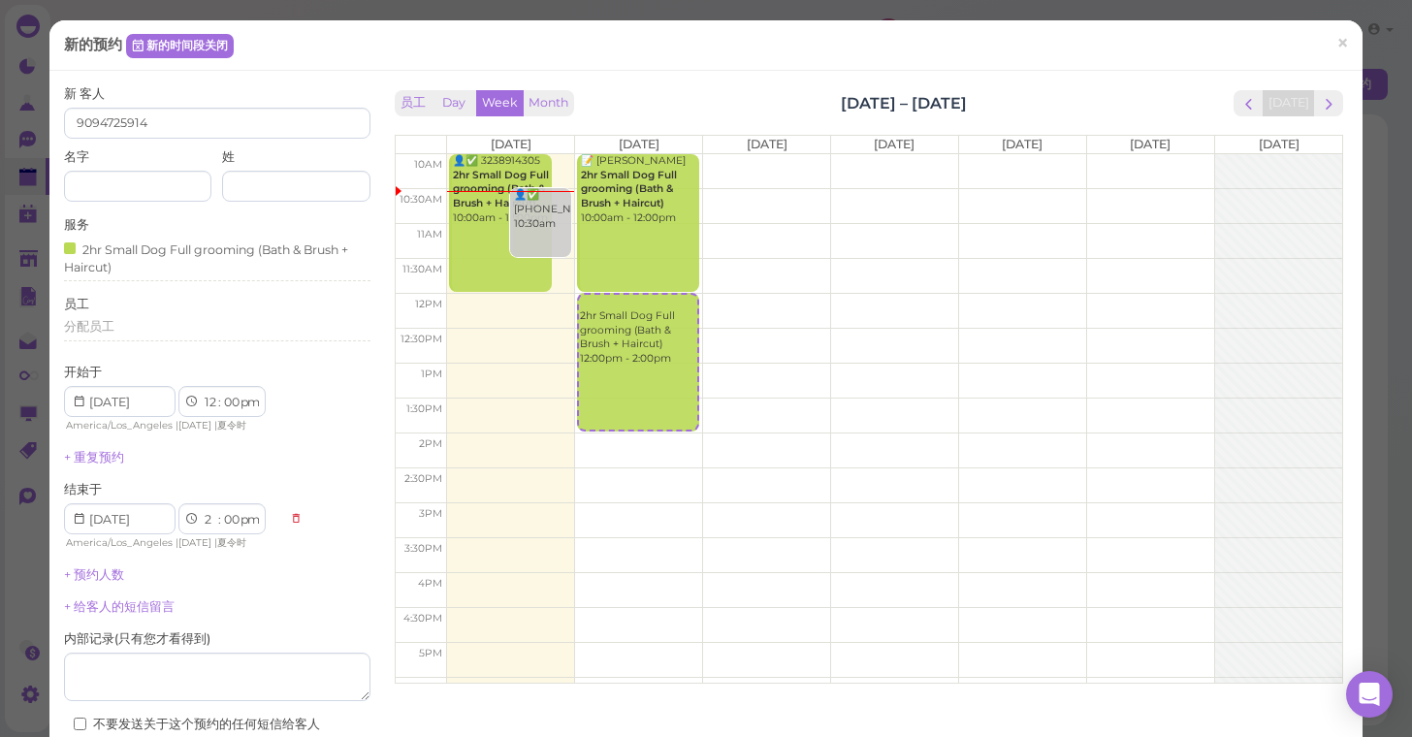
click at [208, 630] on label "内部记录 ( 只有您才看得到 )" at bounding box center [137, 638] width 146 height 17
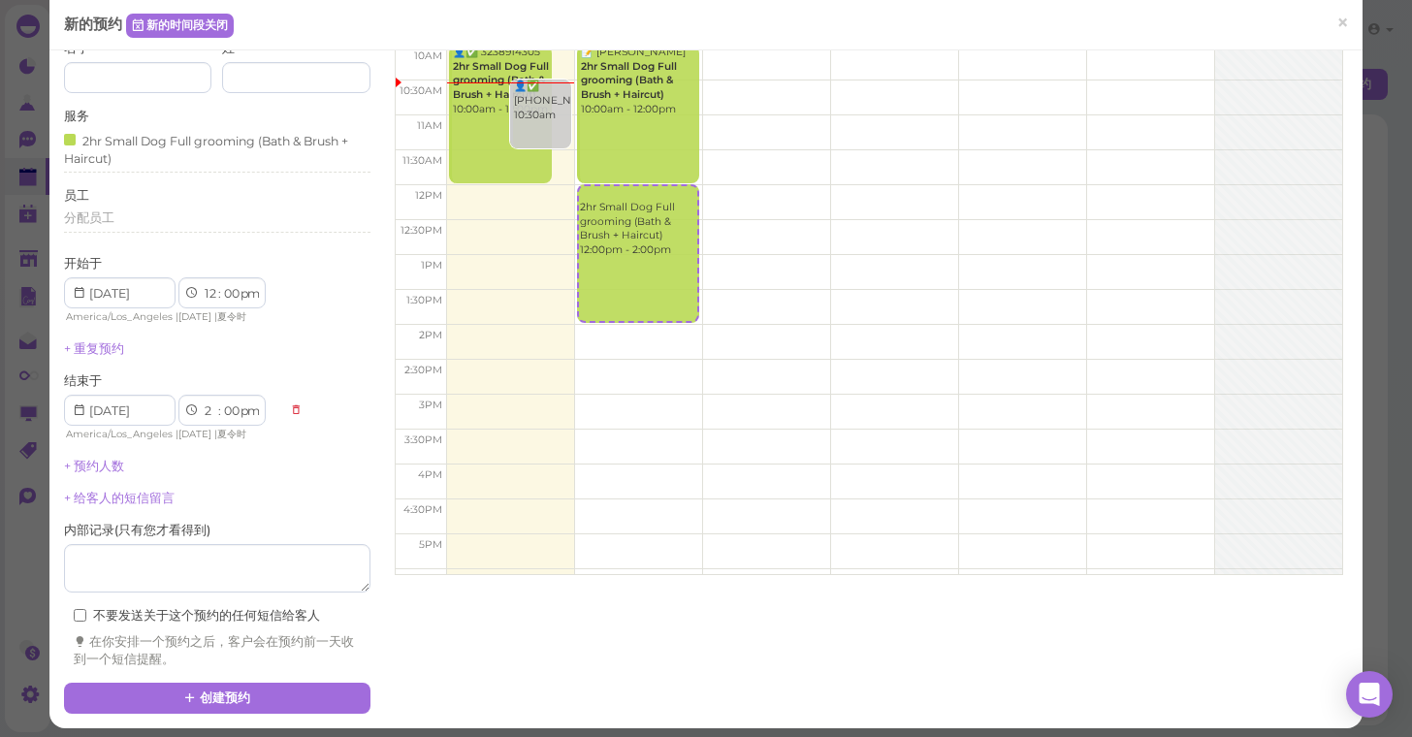
scroll to position [105, 0]
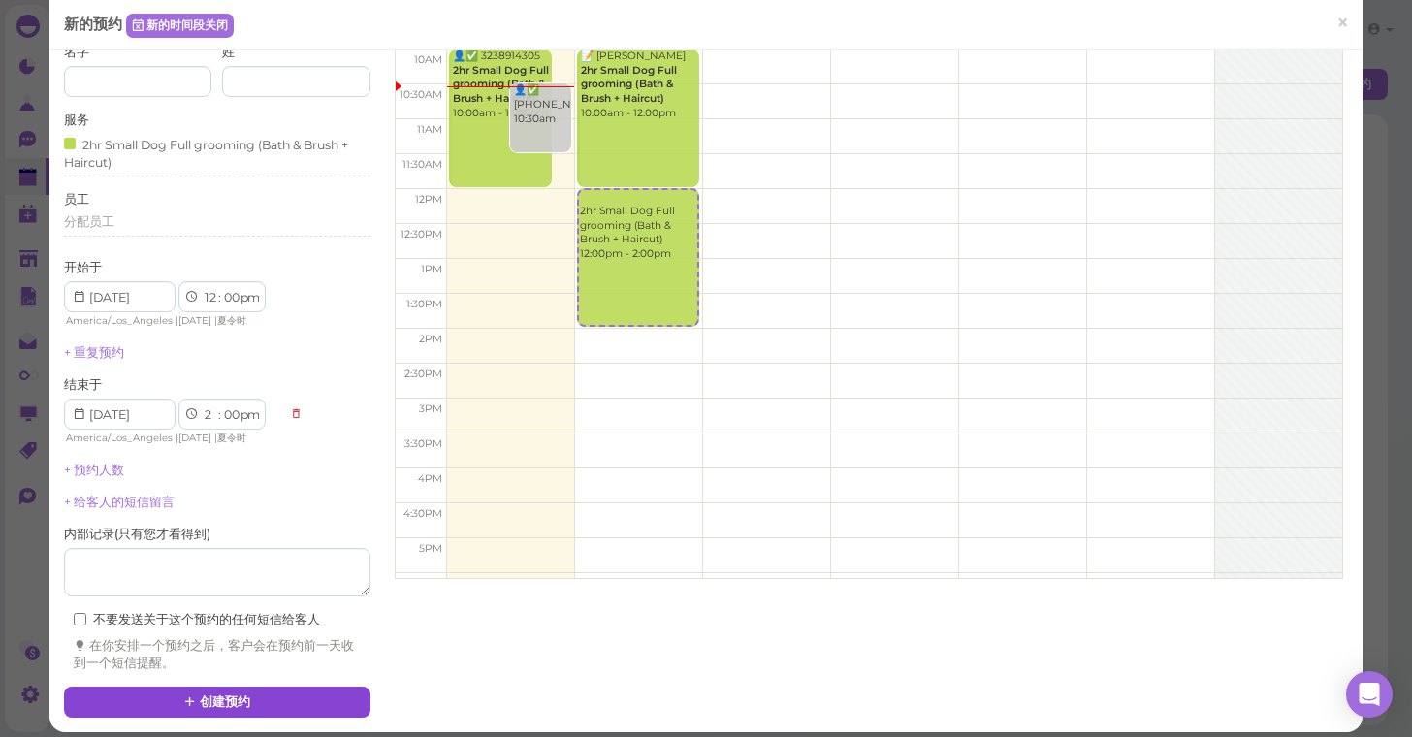
click at [170, 687] on button "创建预约" at bounding box center [217, 702] width 306 height 31
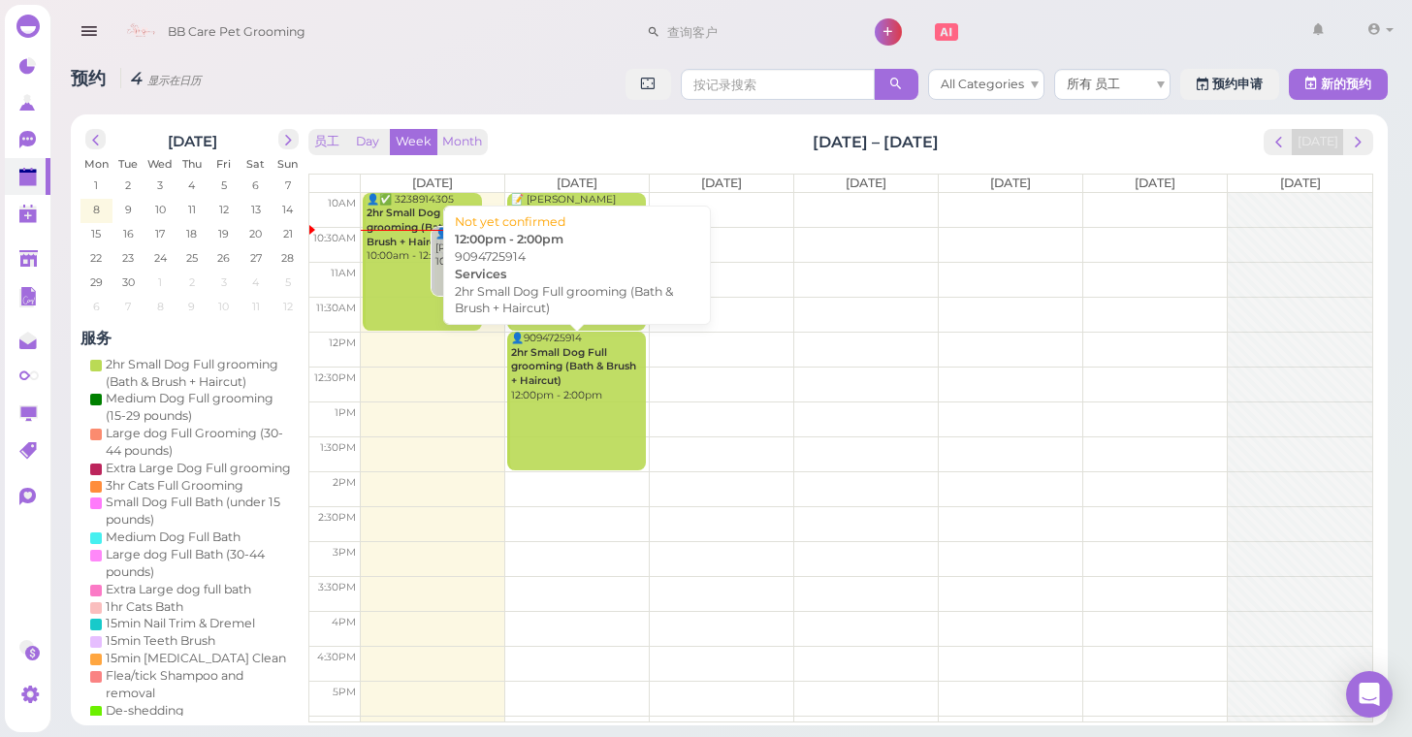
click at [584, 462] on link "👤9094725914 2hr Small Dog Full grooming (Bath & Brush + Haircut) 12:00pm - 2:00…" at bounding box center [576, 401] width 138 height 139
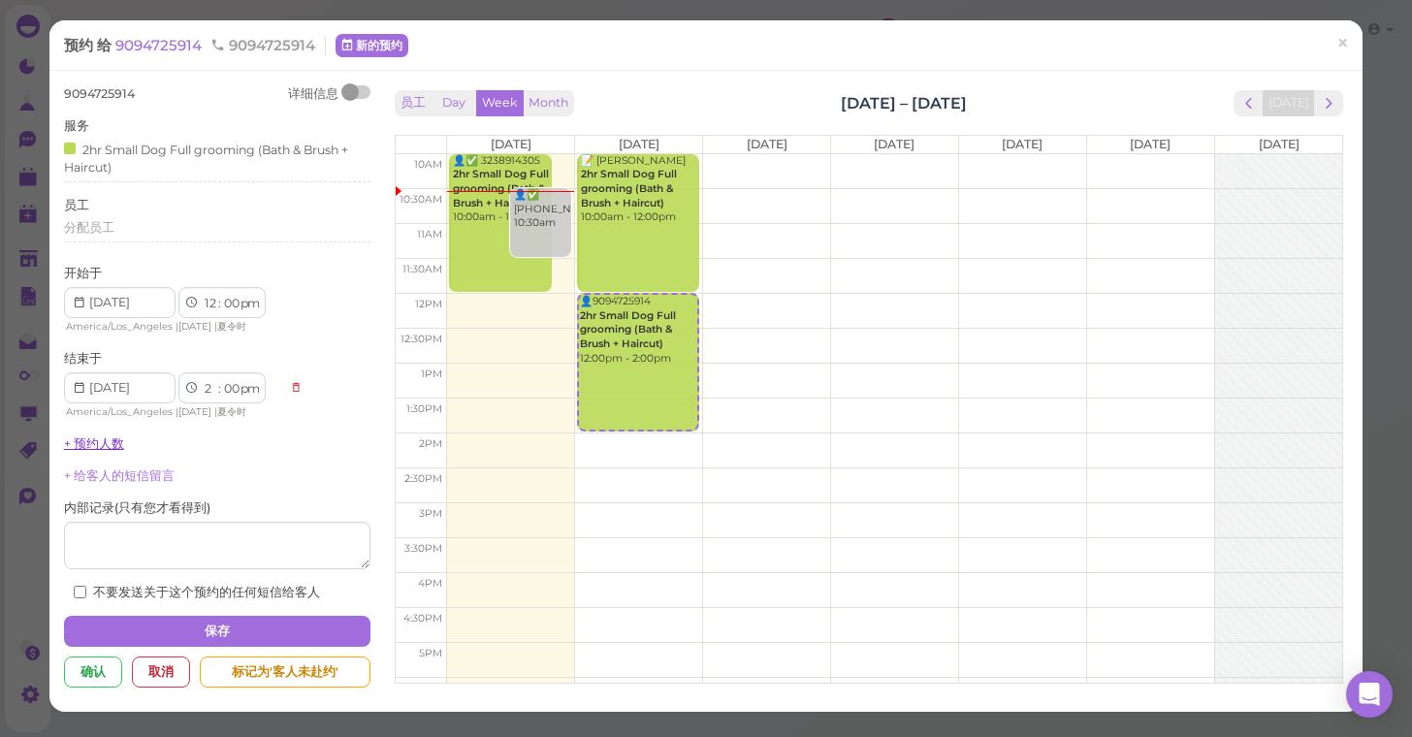
click at [114, 437] on link "+ 预约人数" at bounding box center [94, 443] width 60 height 15
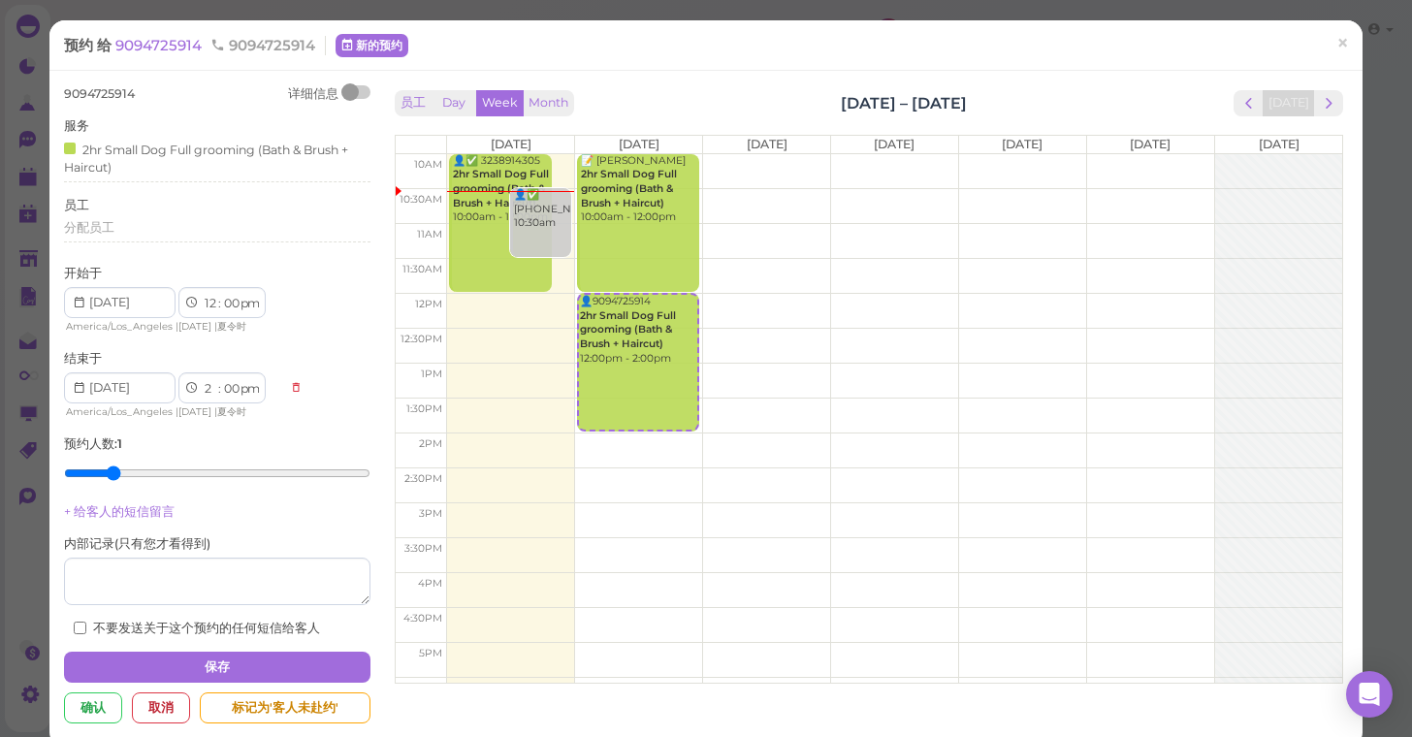
type input "2"
click at [113, 462] on input "range" at bounding box center [217, 473] width 306 height 31
click at [198, 655] on button "保存" at bounding box center [217, 667] width 306 height 31
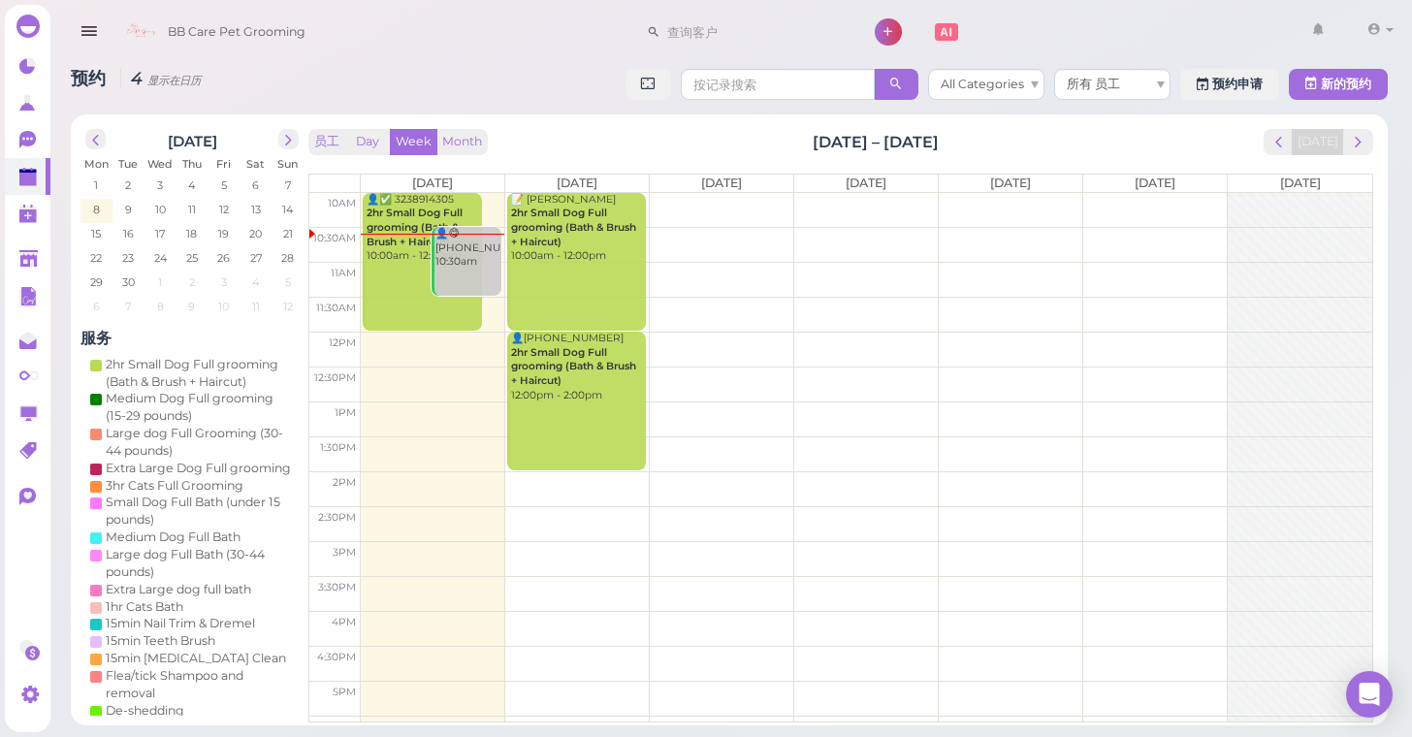
click at [505, 92] on div "预约 4 显示在日历 All Categories 所有 员工 预约申请 新的预约" at bounding box center [729, 87] width 1317 height 36
click at [31, 258] on polygon at bounding box center [28, 258] width 18 height 16
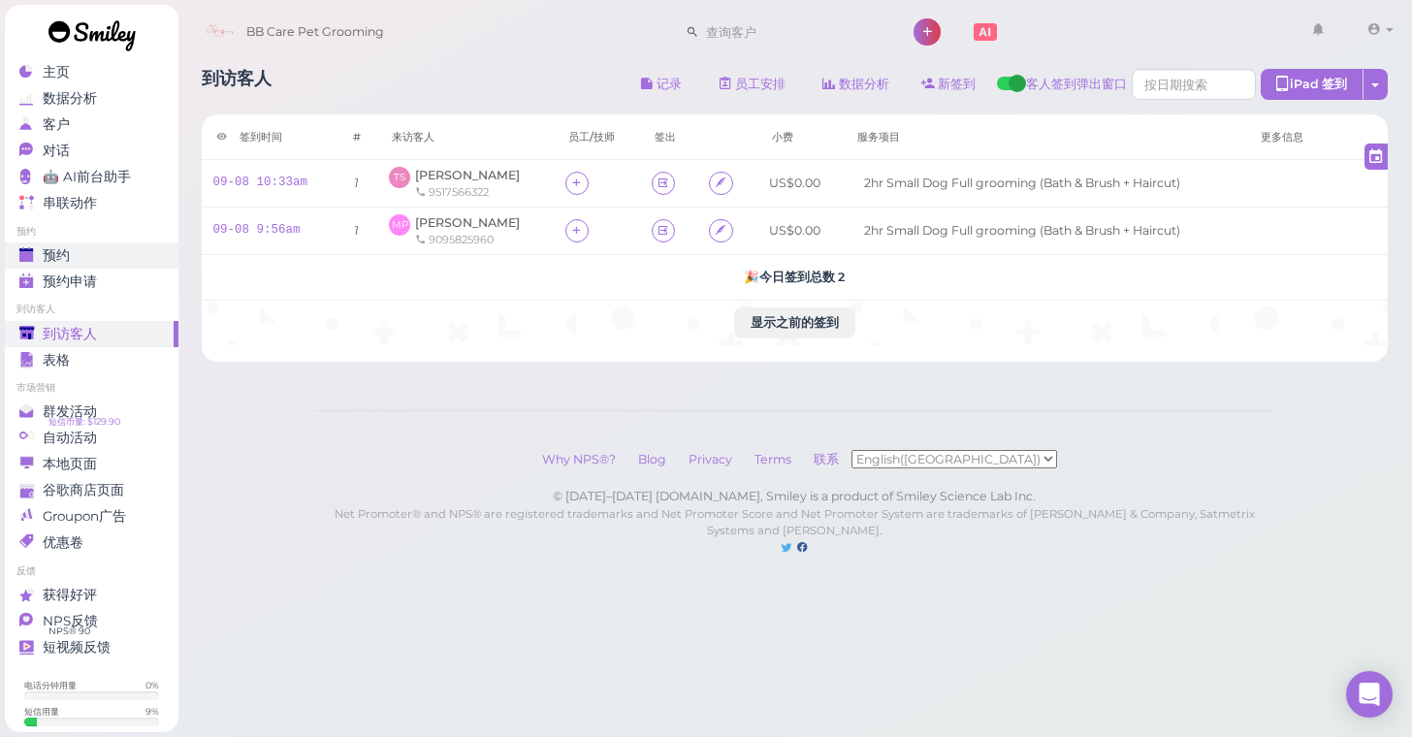
click at [86, 257] on div "预约" at bounding box center [89, 255] width 140 height 16
